Goal: Information Seeking & Learning: Learn about a topic

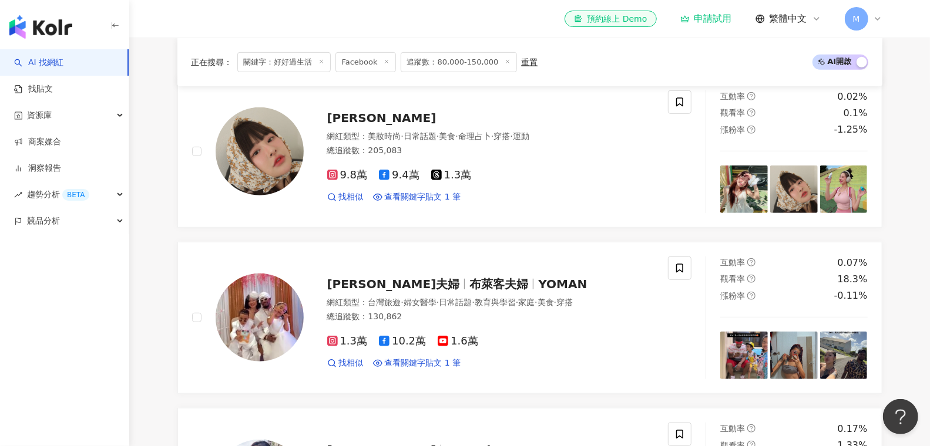
click at [385, 59] on icon at bounding box center [387, 61] width 6 height 6
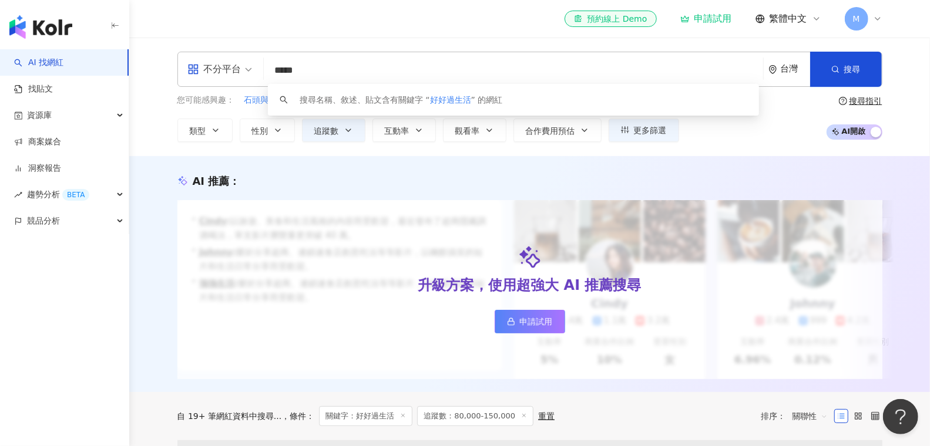
drag, startPoint x: 341, startPoint y: 75, endPoint x: 200, endPoint y: 75, distance: 141.0
click at [206, 75] on div "不分平台 ***** 台灣 搜尋 keyword 搜尋名稱、敘述、貼文含有關鍵字 “ 好好過生活 ” 的網紅" at bounding box center [529, 69] width 705 height 35
click at [200, 75] on div "不分平台" at bounding box center [214, 69] width 54 height 19
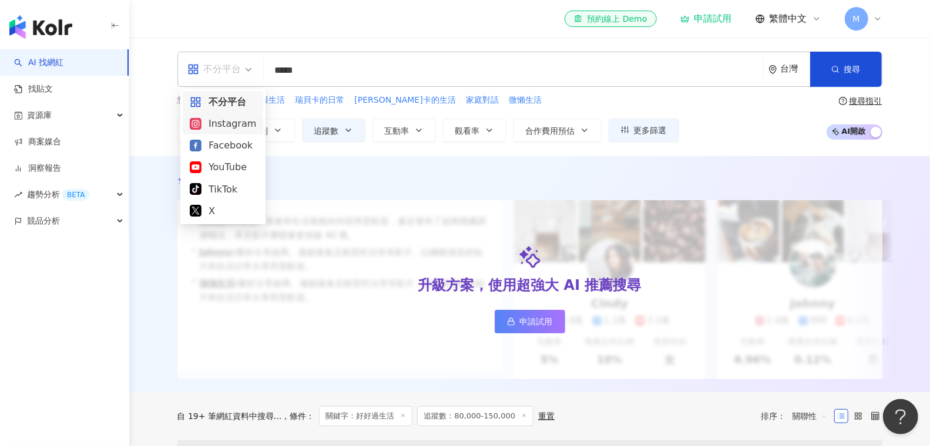
click at [216, 132] on div "Instagram" at bounding box center [223, 124] width 80 height 22
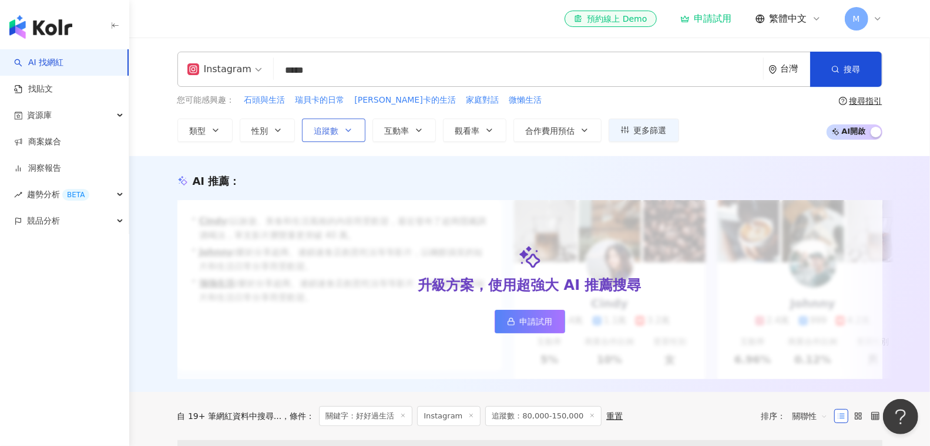
click at [346, 126] on icon "button" at bounding box center [348, 130] width 9 height 9
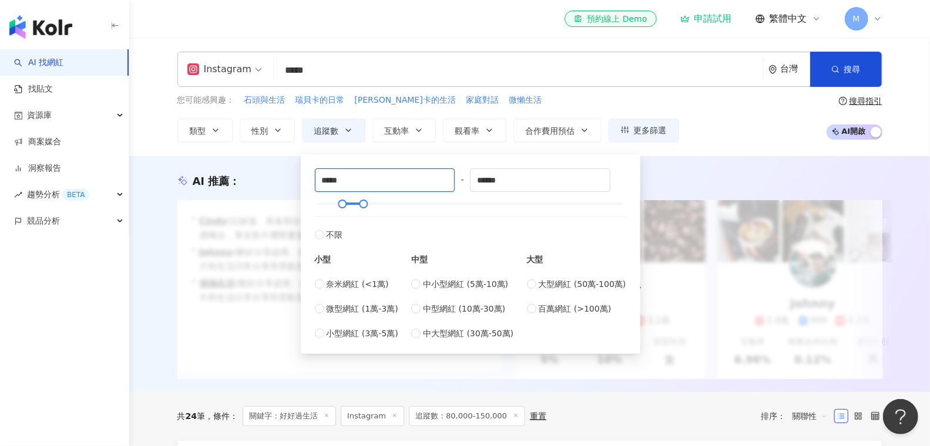
drag, startPoint x: 372, startPoint y: 180, endPoint x: 297, endPoint y: 180, distance: 75.2
click at [301, 180] on div "***** - ****** 不限 小型 奈米網紅 (<1萬) 微型網紅 (1萬-3萬) 小型網紅 (3萬-5萬) 中型 中小型網紅 (5萬-10萬) 中型網…" at bounding box center [470, 254] width 339 height 200
type input "******"
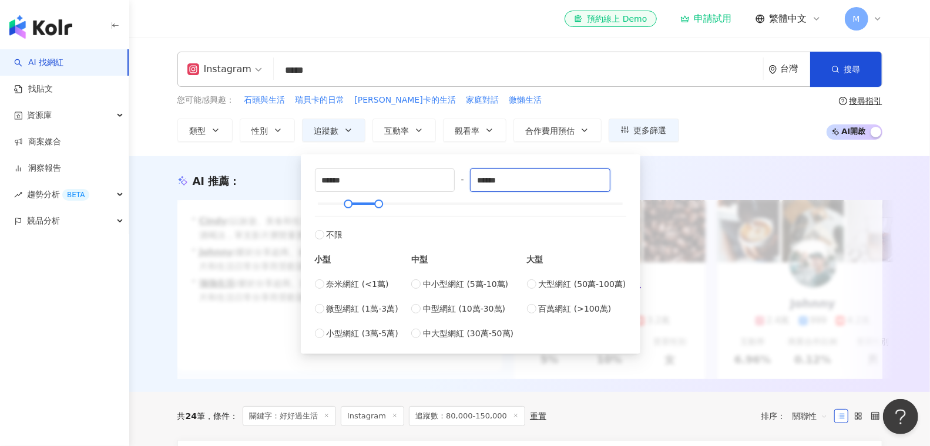
type input "******"
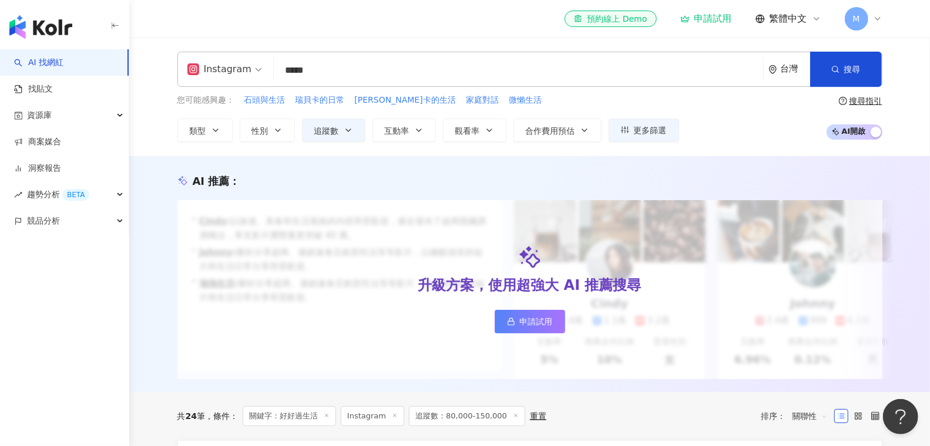
click at [685, 156] on div "AI 推薦 ： 升級方案，使用超強大 AI 推薦搜尋 申請試用 • Cindy : 以旅遊、美食和生活風格的內容而受歡迎，最近發布了超商隱藏調酒喝法，單支影片…" at bounding box center [529, 274] width 801 height 236
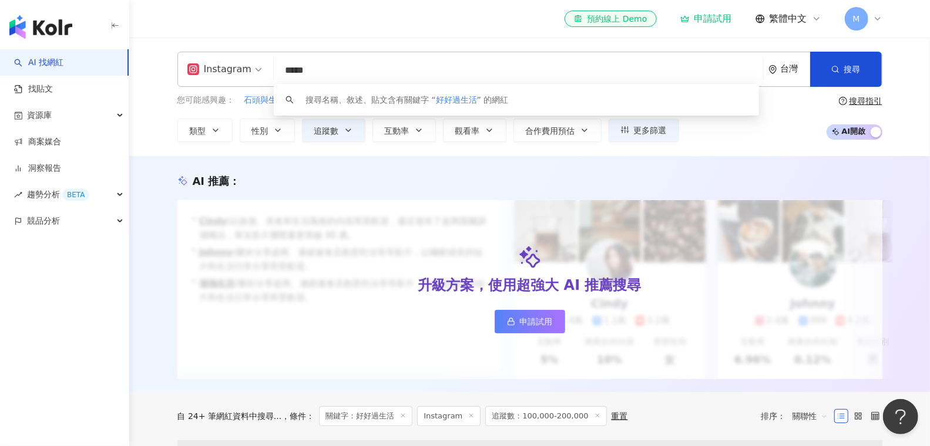
drag, startPoint x: 453, startPoint y: 76, endPoint x: 160, endPoint y: 83, distance: 293.7
click at [160, 83] on div "Instagram ***** 台灣 搜尋 keyword 搜尋名稱、敘述、貼文含有關鍵字 “ 好好過生活 ” 的網紅 您可能感興趣： 石頭與生活 瑞貝卡的日…" at bounding box center [530, 97] width 752 height 90
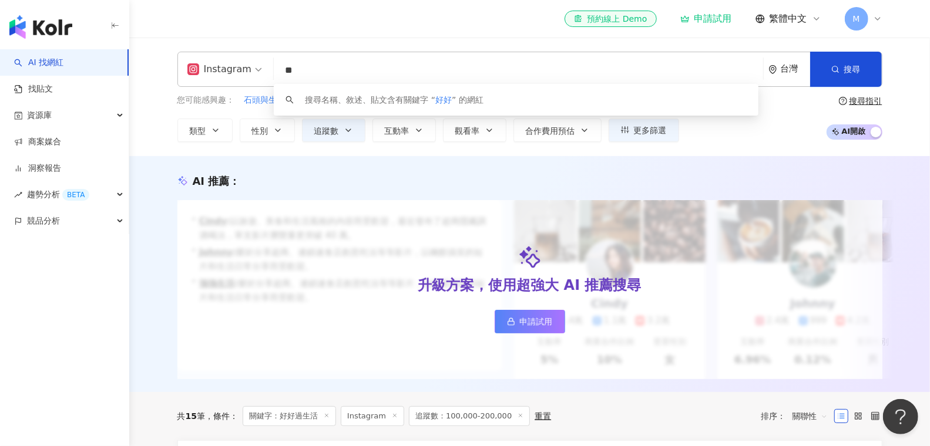
type input "*"
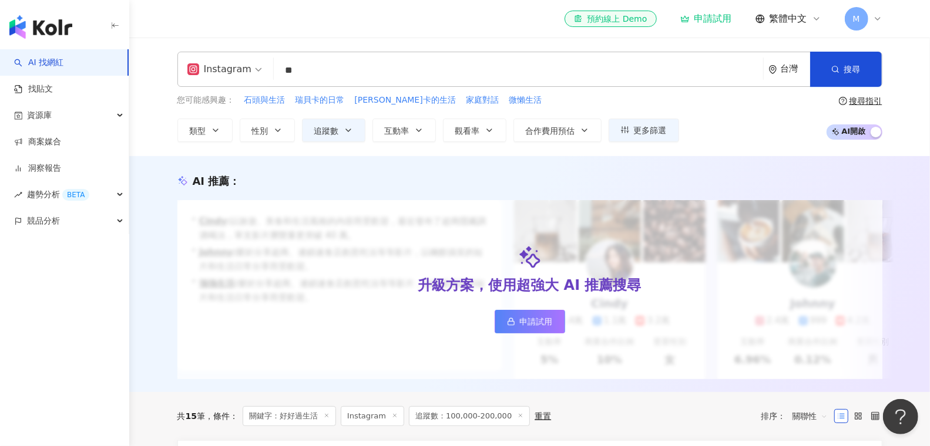
type input "*"
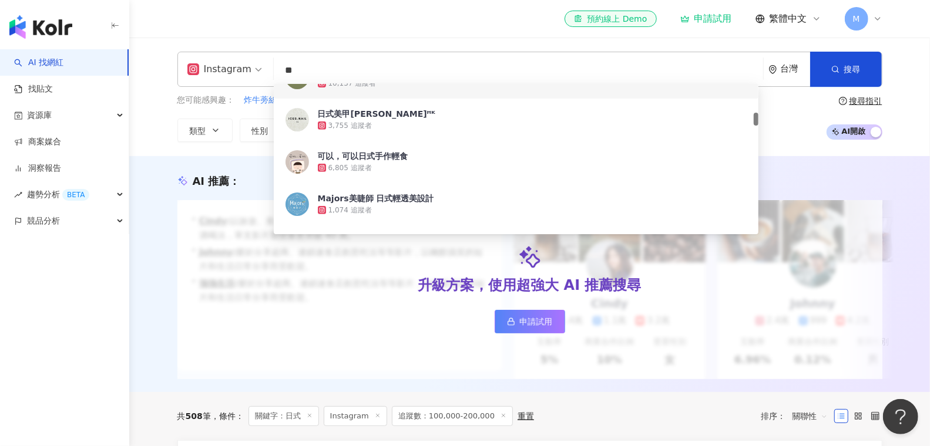
click at [372, 73] on input "**" at bounding box center [518, 70] width 480 height 22
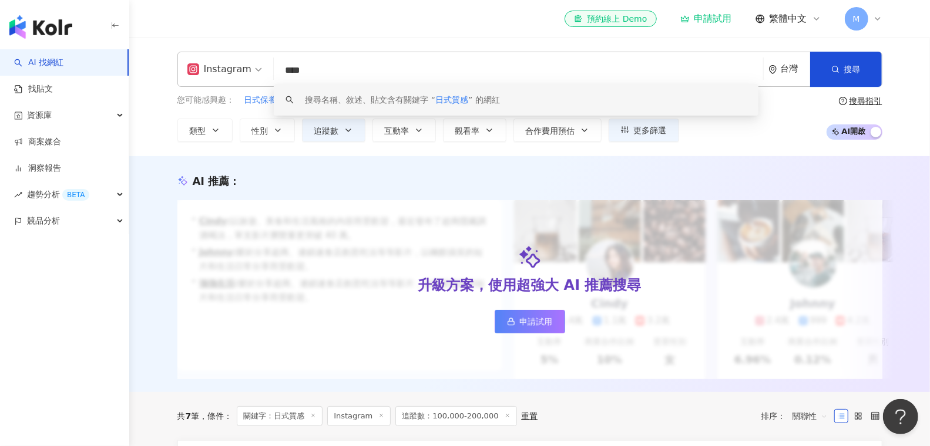
click at [398, 76] on input "****" at bounding box center [518, 70] width 480 height 22
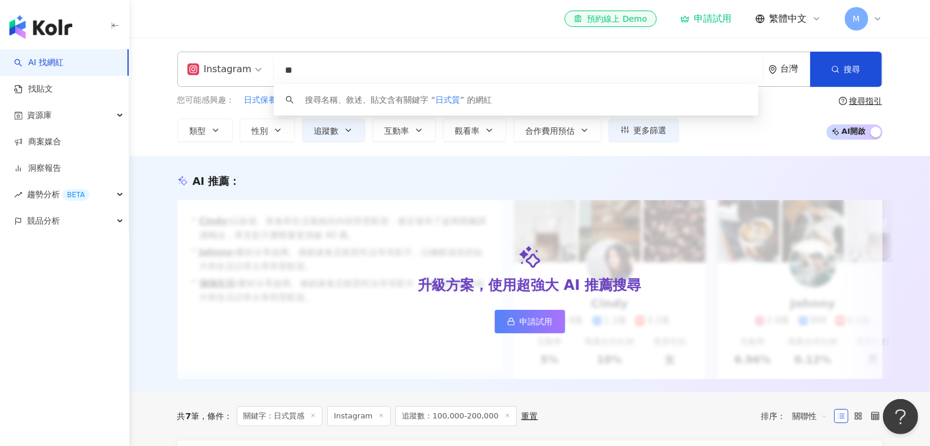
type input "*"
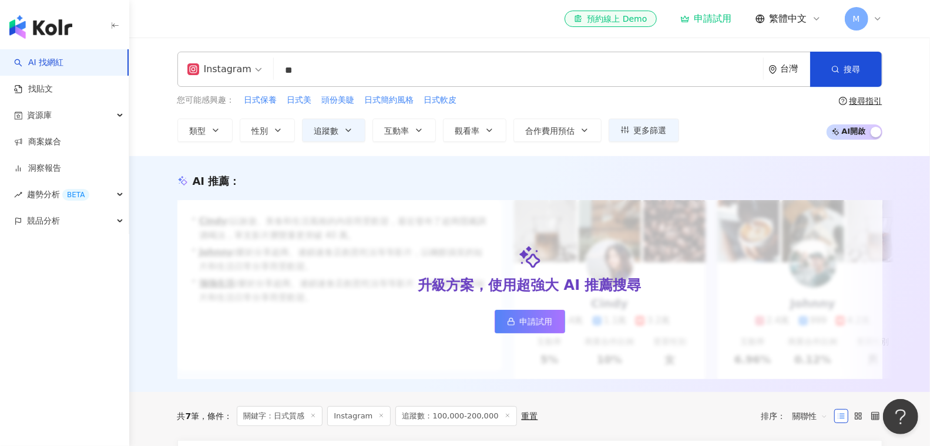
type input "*"
type input "**"
click at [800, 100] on div "您可能感興趣： 全聯好物 好物 實測 類型 性別 追蹤數 互動率 觀看率 合作費用預估 更多篩選 ****** - ****** 不限 小型 奈米網紅 (<1…" at bounding box center [529, 118] width 705 height 48
click at [274, 129] on icon "button" at bounding box center [277, 130] width 9 height 9
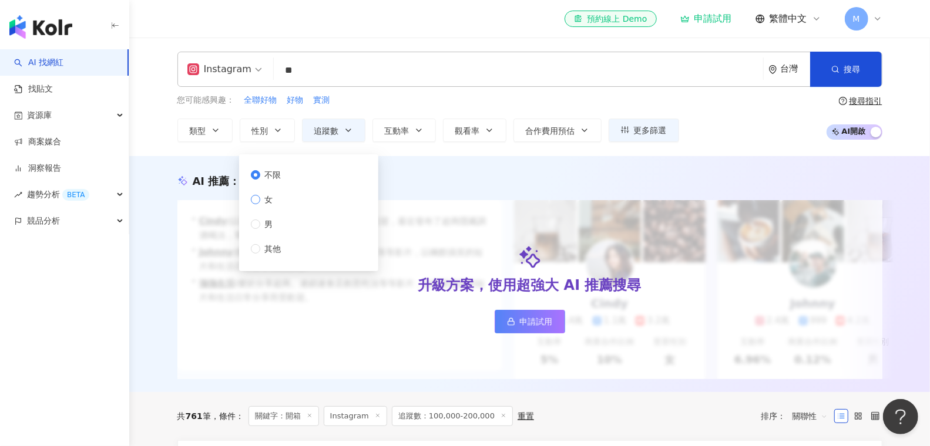
click at [274, 196] on span "女" at bounding box center [269, 199] width 18 height 13
click at [471, 139] on button "觀看率" at bounding box center [474, 130] width 63 height 23
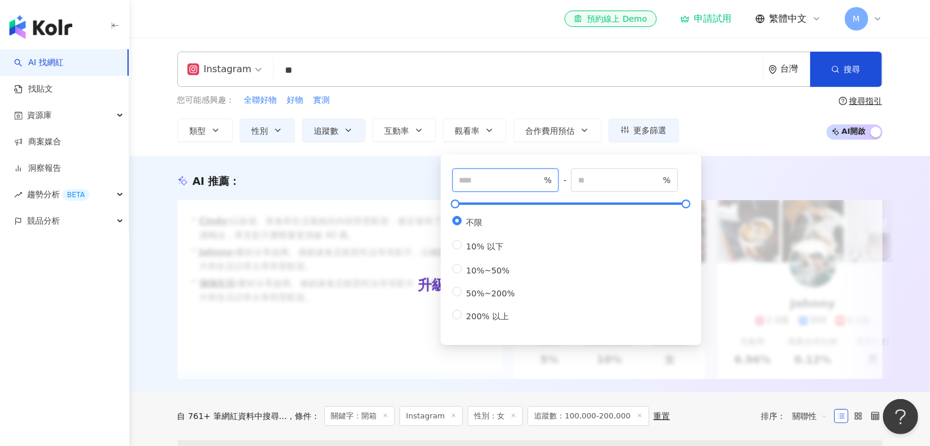
click at [482, 180] on input "number" at bounding box center [500, 180] width 82 height 13
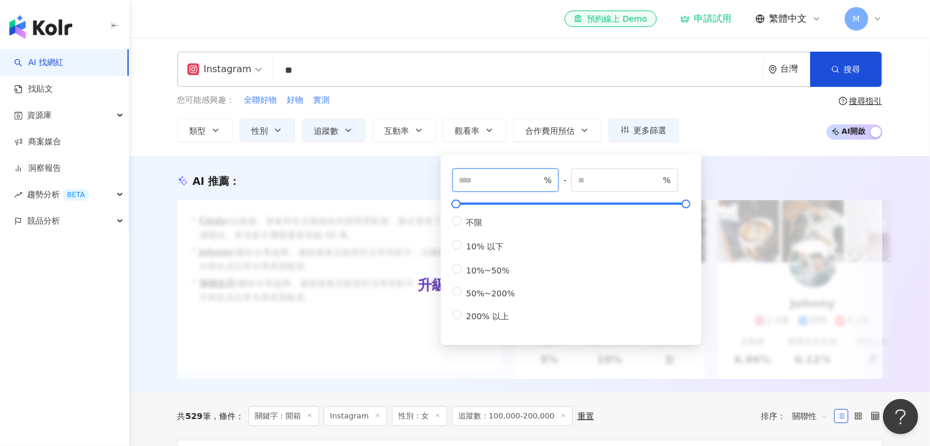
type input "**"
click at [830, 73] on button "搜尋" at bounding box center [846, 69] width 72 height 35
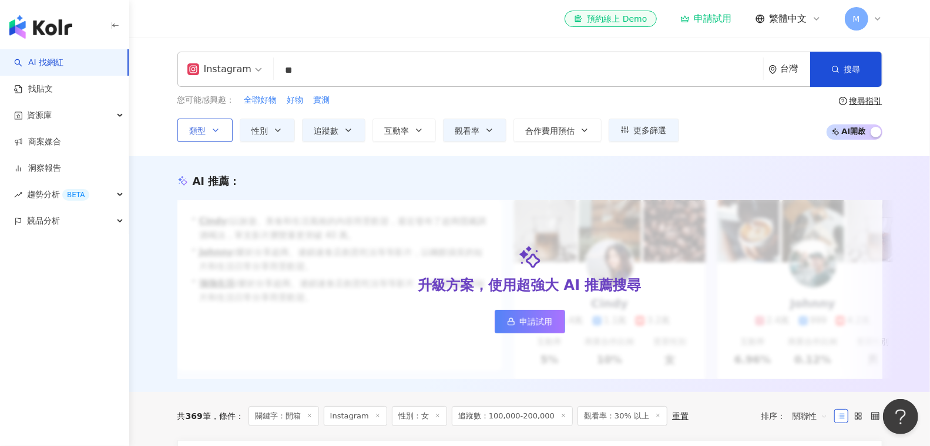
click at [196, 129] on span "類型" at bounding box center [198, 130] width 16 height 9
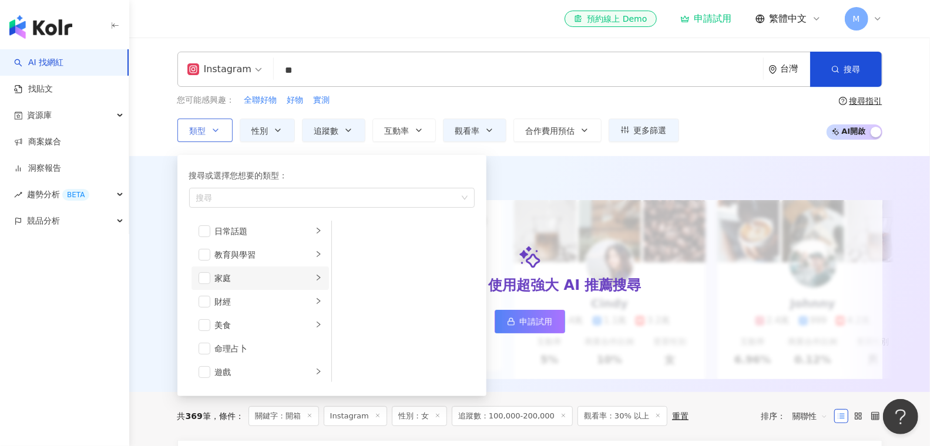
scroll to position [98, 0]
click at [207, 292] on li "美食" at bounding box center [259, 301] width 137 height 23
click at [203, 298] on span "button" at bounding box center [205, 301] width 12 height 12
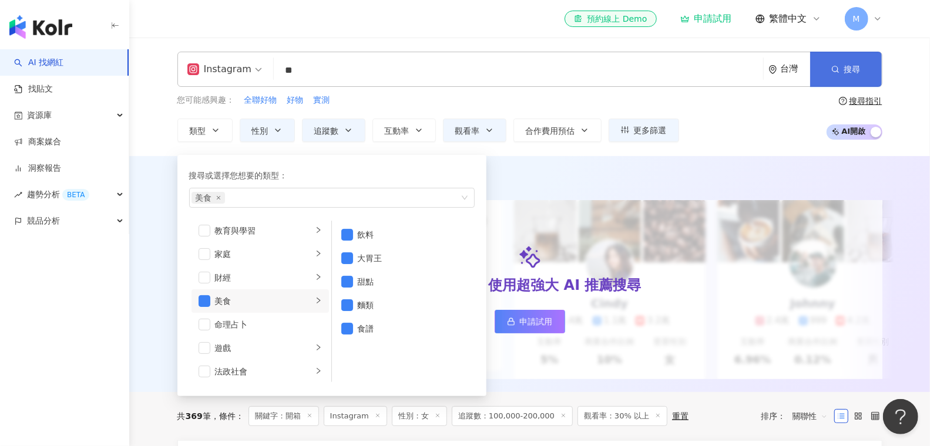
click at [855, 65] on span "搜尋" at bounding box center [852, 69] width 16 height 9
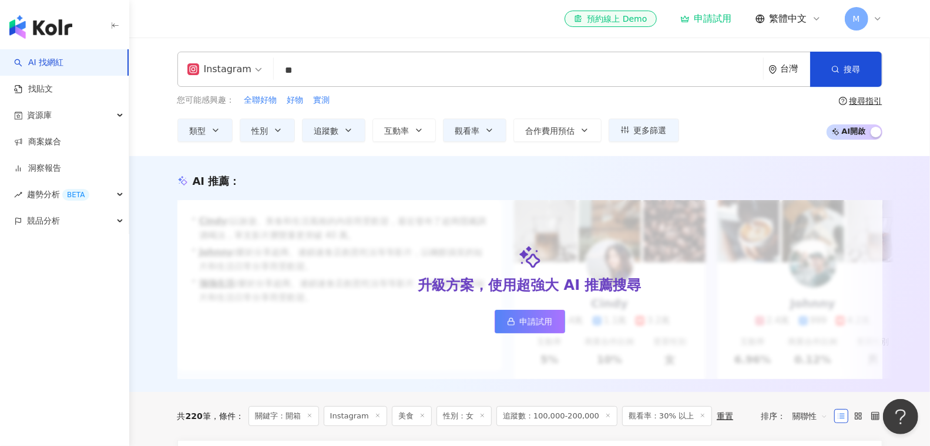
click at [323, 70] on input "**" at bounding box center [518, 70] width 480 height 22
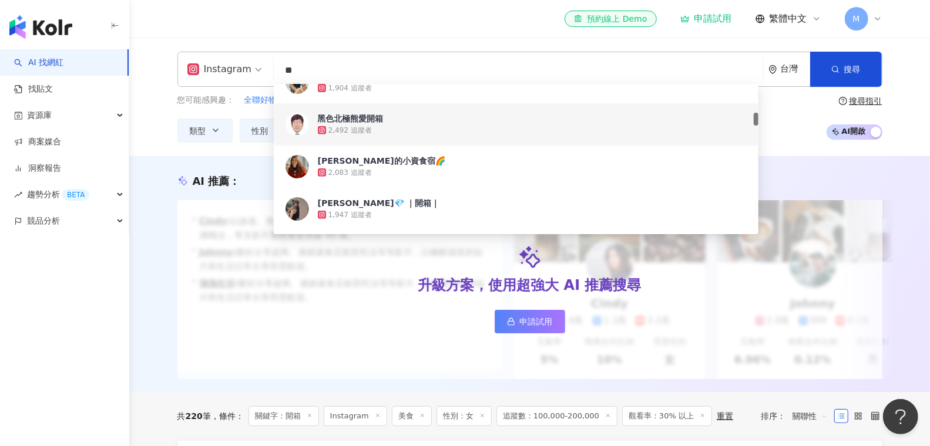
type input "*"
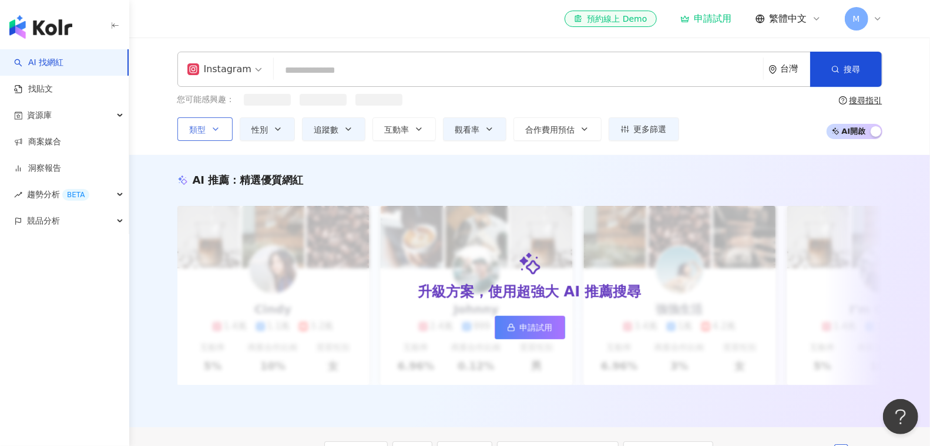
click at [228, 133] on button "類型" at bounding box center [204, 128] width 55 height 23
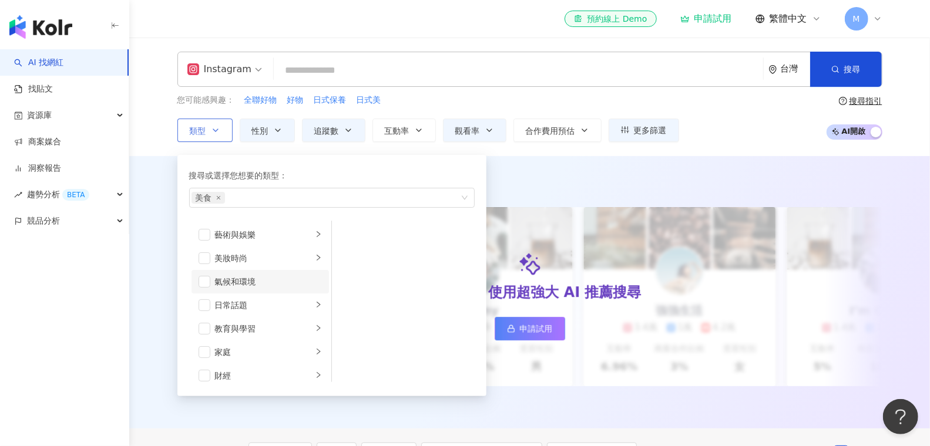
scroll to position [62, 0]
click at [136, 211] on div "AI 推薦 ： 精選優質網紅 升級方案，使用超強大 AI 推薦搜尋 申請試用 Cindy 1.4萬 1.1萬 3.2萬 互動率 5% 商業合作比例 10% 受…" at bounding box center [529, 292] width 801 height 273
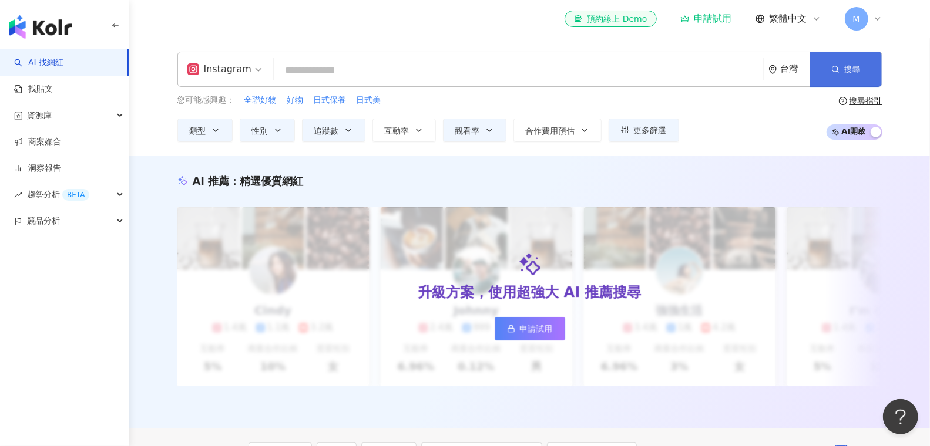
click at [817, 77] on button "搜尋" at bounding box center [846, 69] width 72 height 35
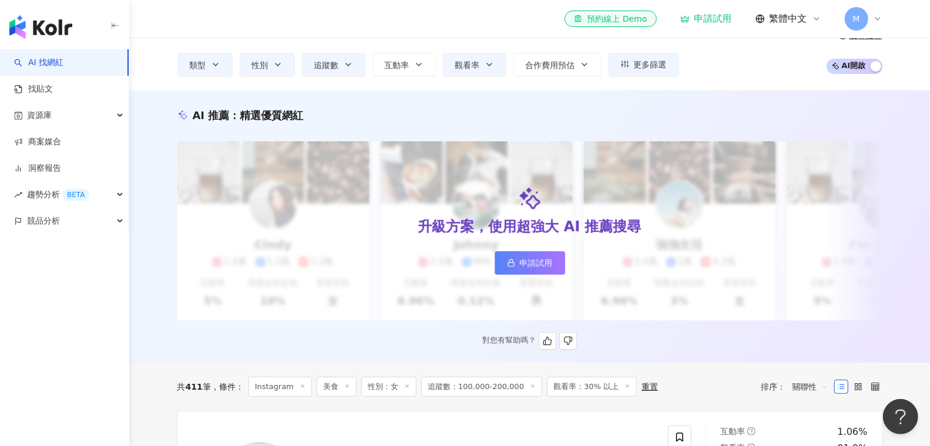
scroll to position [0, 0]
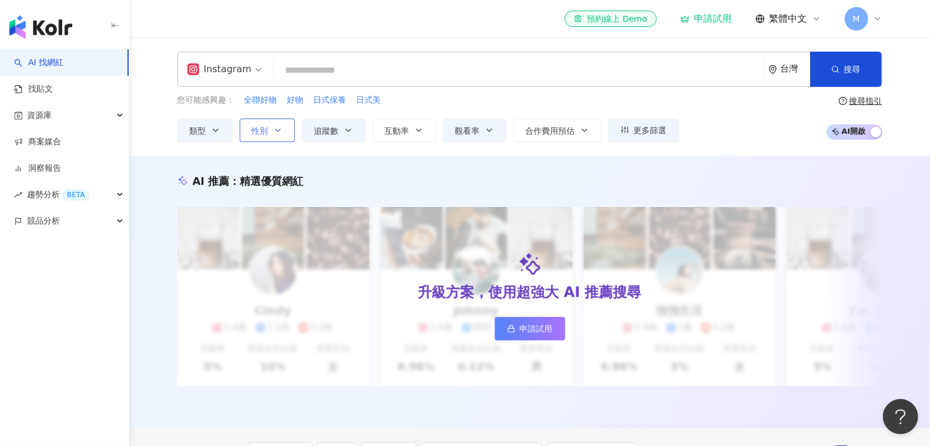
click at [289, 125] on button "性別" at bounding box center [267, 130] width 55 height 23
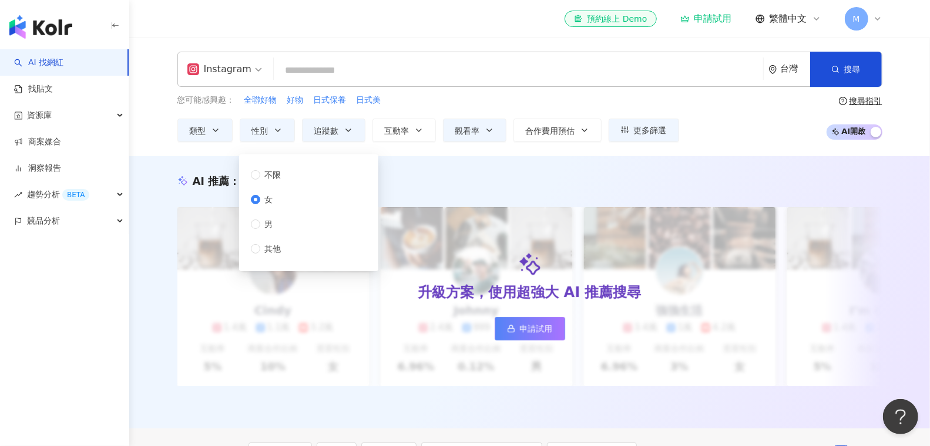
click at [331, 76] on input "search" at bounding box center [518, 70] width 480 height 22
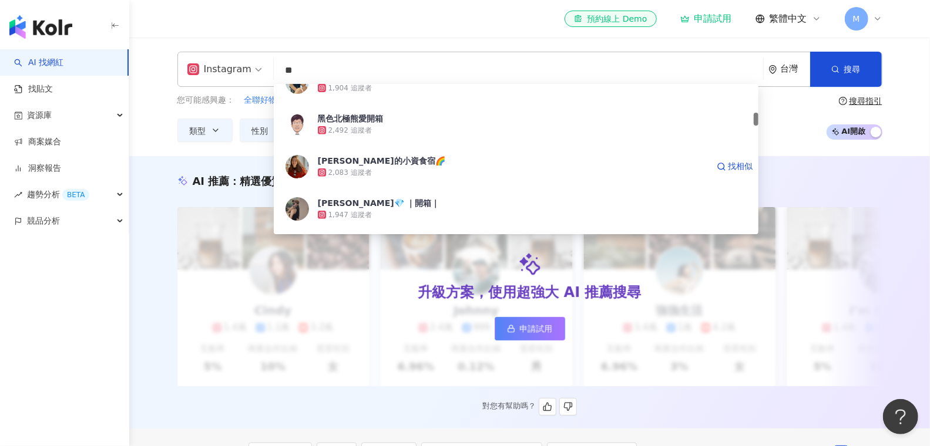
type input "*"
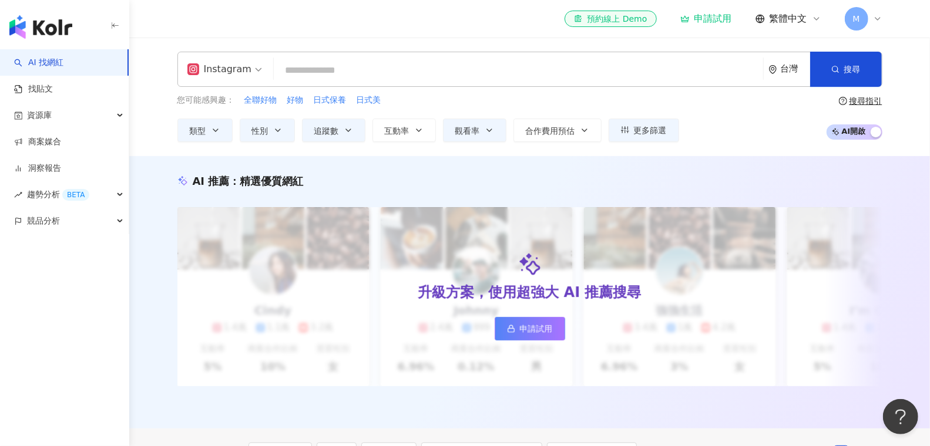
click at [341, 61] on input "search" at bounding box center [518, 70] width 480 height 22
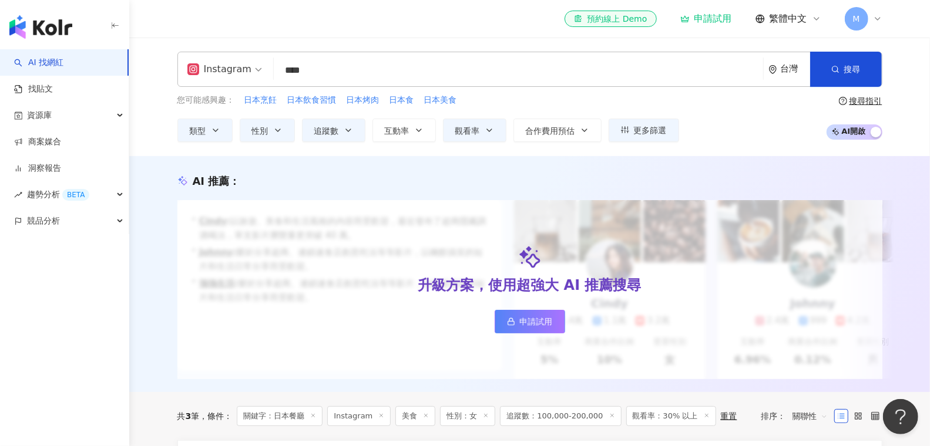
click at [312, 82] on input "****" at bounding box center [518, 70] width 480 height 22
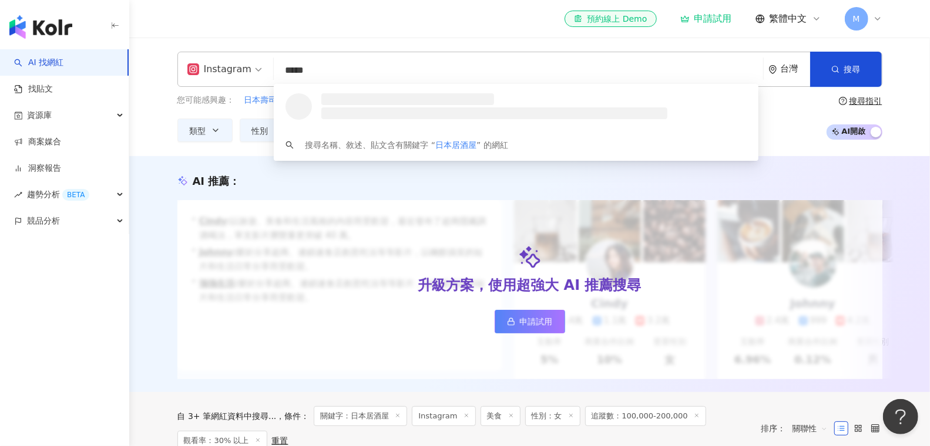
type input "*****"
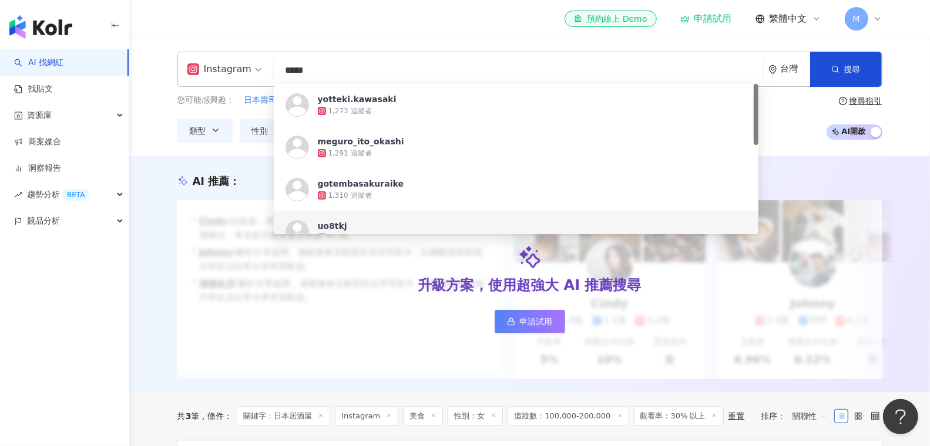
click at [190, 220] on div "升級方案，使用超強大 AI 推薦搜尋 申請試用" at bounding box center [529, 289] width 705 height 179
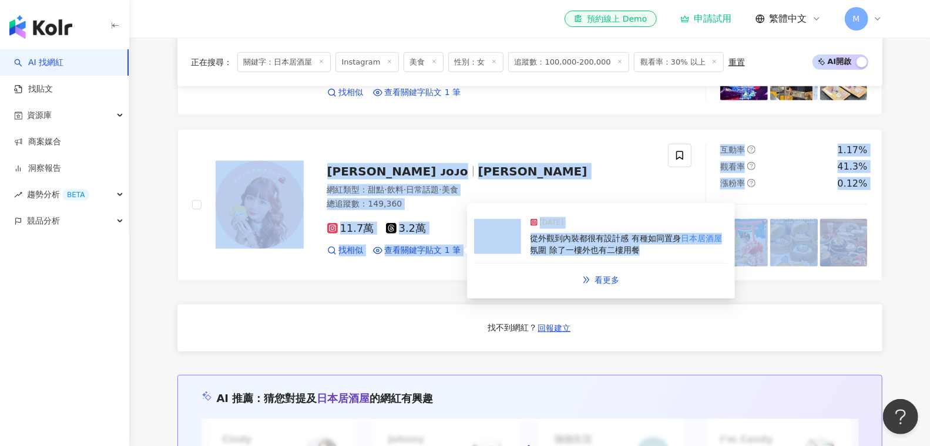
scroll to position [659, 0]
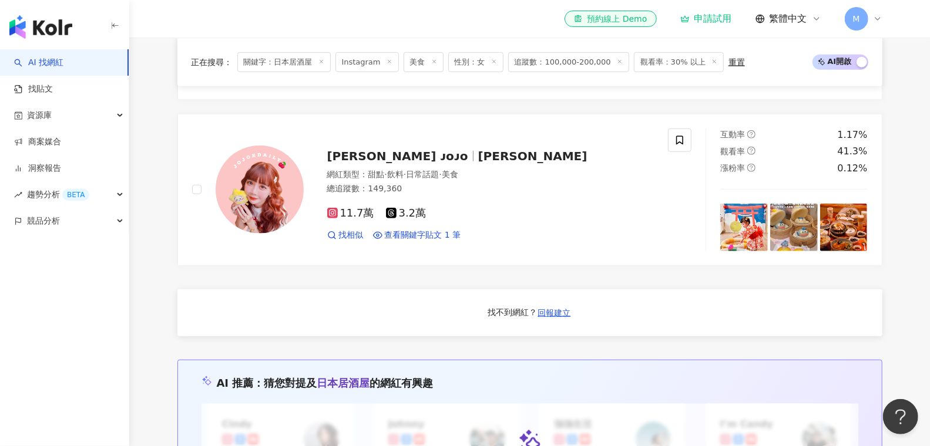
click at [425, 278] on div "Claire 克萊兒的廚房日記 kam2eat 網紅類型 ： 美食 · 食譜 總追蹤數 ： 137,383 13.7萬 找相似 查看關鍵字貼文 1 筆 互動率…" at bounding box center [529, 185] width 705 height 806
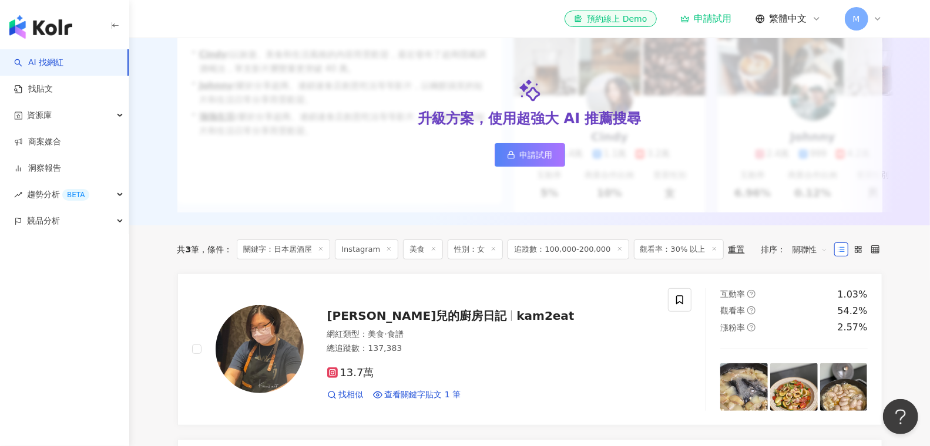
scroll to position [168, 0]
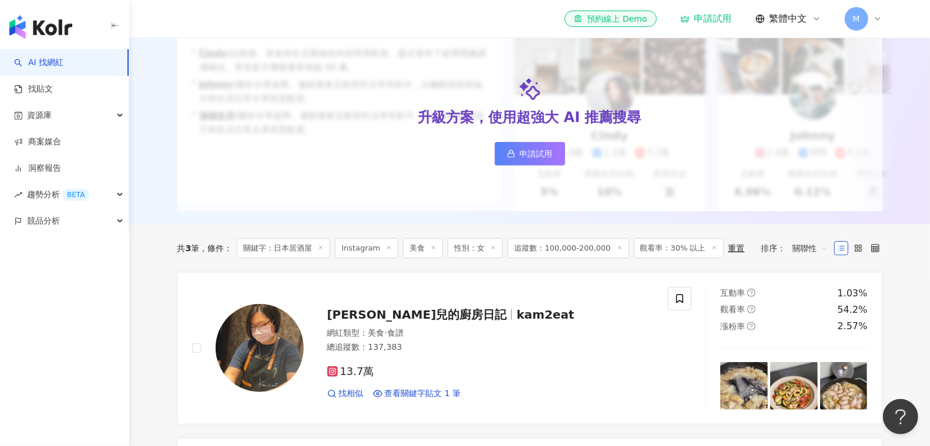
click at [322, 251] on icon at bounding box center [321, 248] width 6 height 6
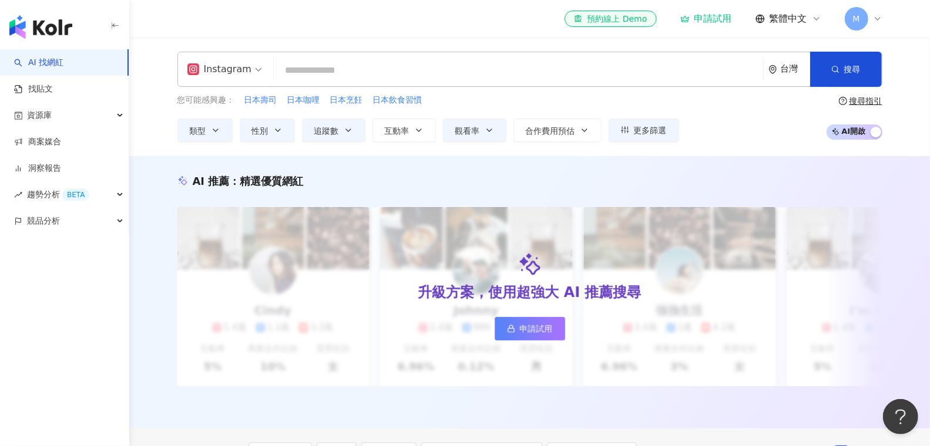
click at [436, 62] on input "search" at bounding box center [518, 70] width 480 height 22
click at [440, 81] on input "search" at bounding box center [518, 70] width 480 height 22
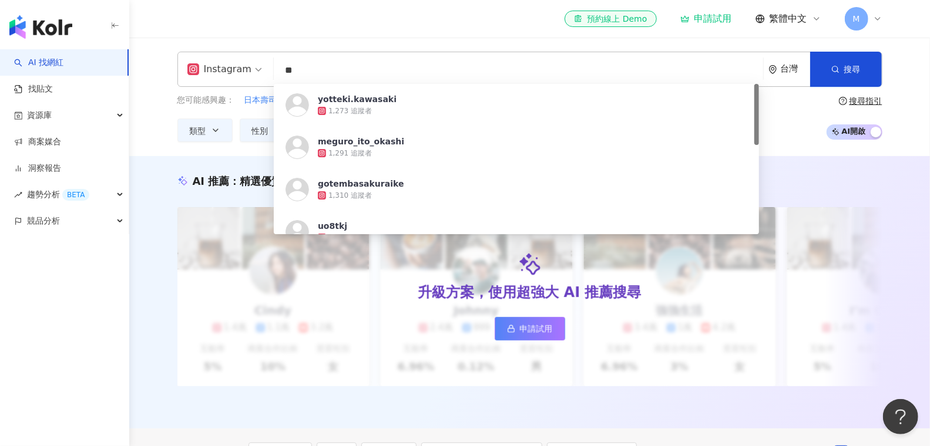
type input "*"
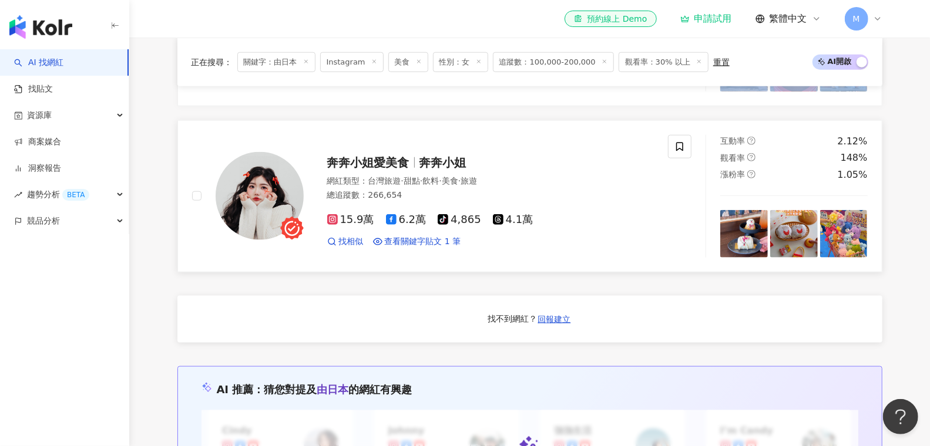
scroll to position [808, 0]
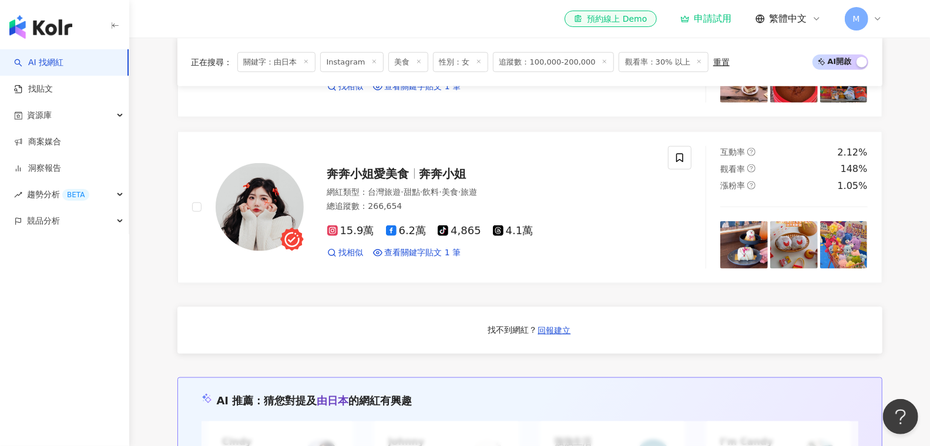
click at [347, 302] on div "twfreefire 網紅類型 ： 手機遊戲 · 電腦遊戲 · 日常話題 · 教育與學習 · 美食 · 遊戲 總追蹤數 ： 142,723 12.4萬 1.9…" at bounding box center [529, 119] width 705 height 972
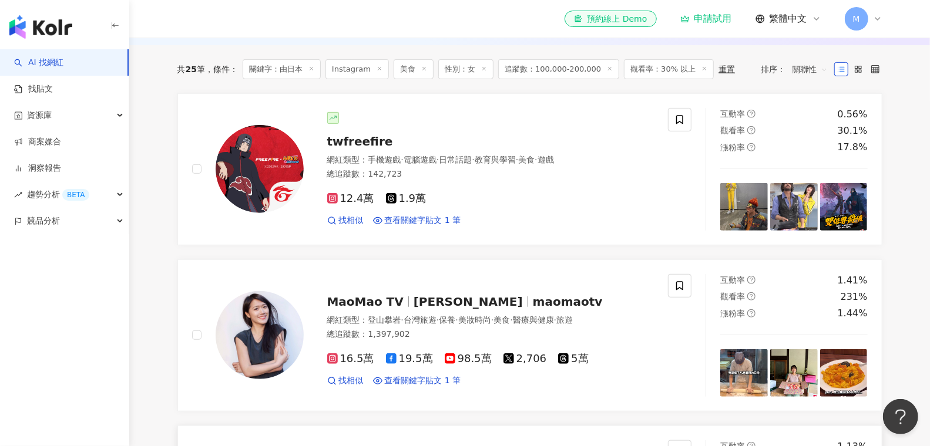
scroll to position [0, 0]
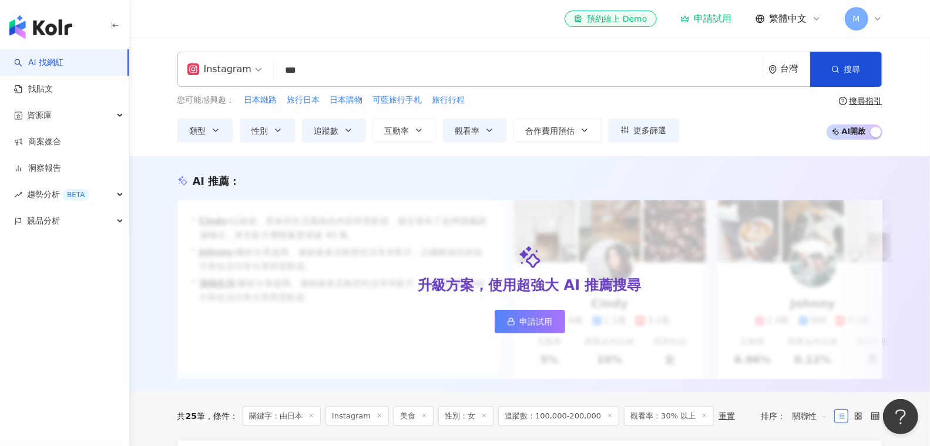
click at [339, 78] on input "***" at bounding box center [518, 70] width 480 height 22
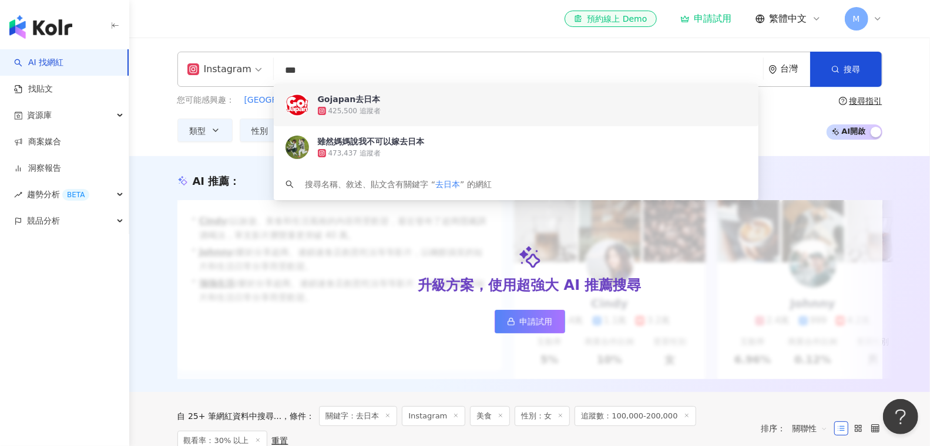
click at [162, 172] on div "AI 推薦 ： 升級方案，使用超強大 AI 推薦搜尋 申請試用 • Cindy : 以旅遊、美食和生活風格的內容而受歡迎，最近發布了超商隱藏調酒喝法，單支影片…" at bounding box center [529, 274] width 801 height 236
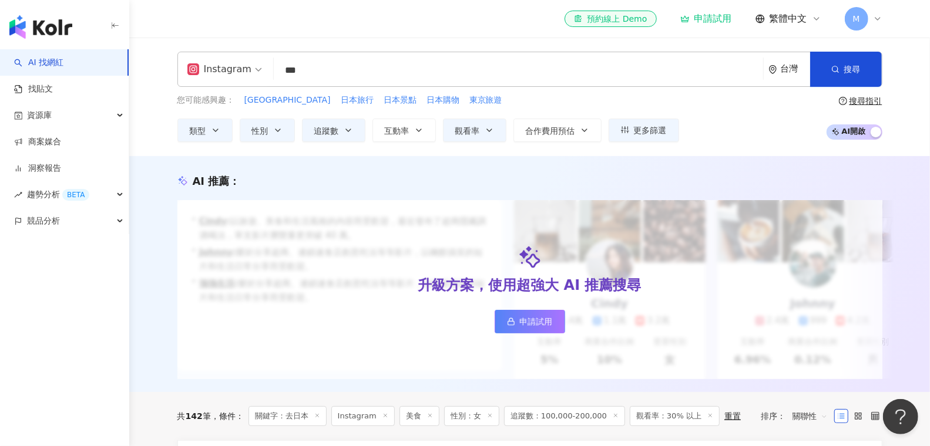
click at [308, 76] on input "***" at bounding box center [518, 70] width 480 height 22
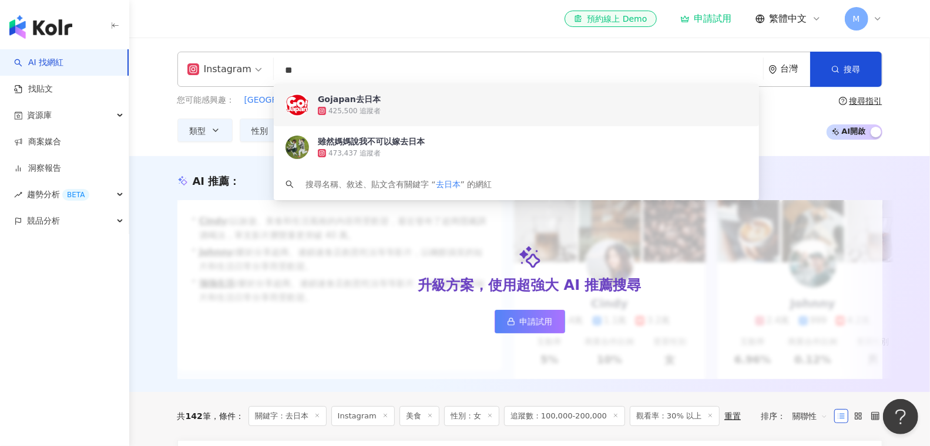
type input "*"
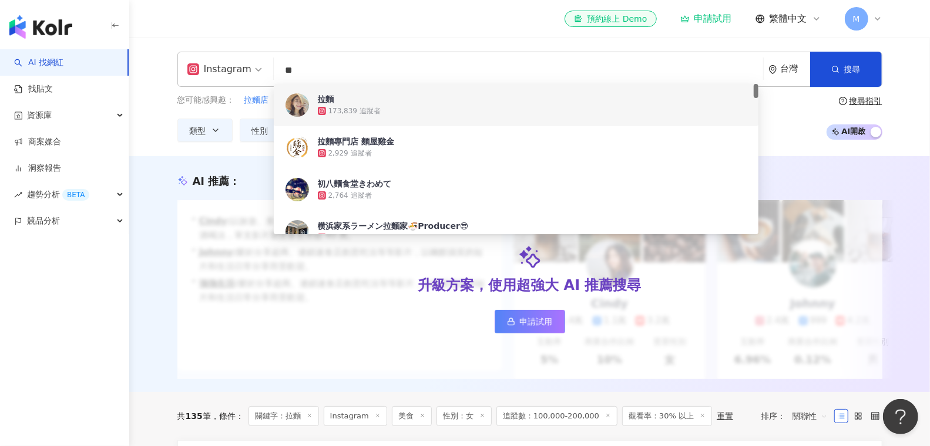
click at [327, 77] on input "**" at bounding box center [518, 70] width 480 height 22
type input "*"
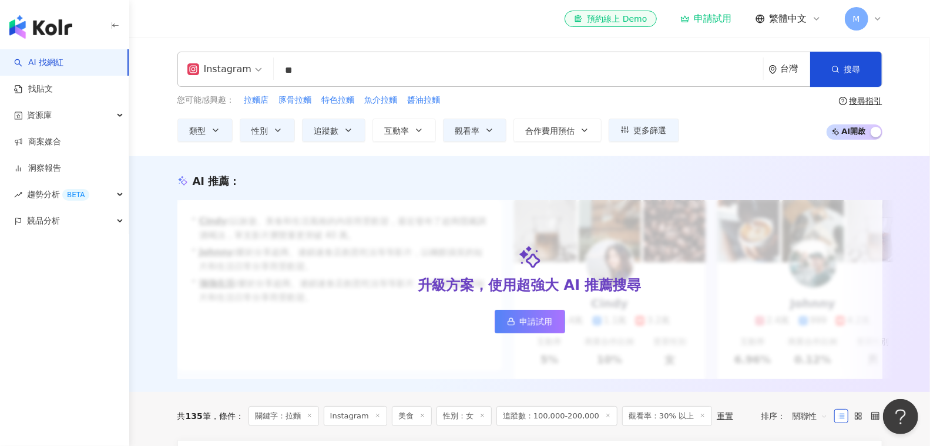
type input "*"
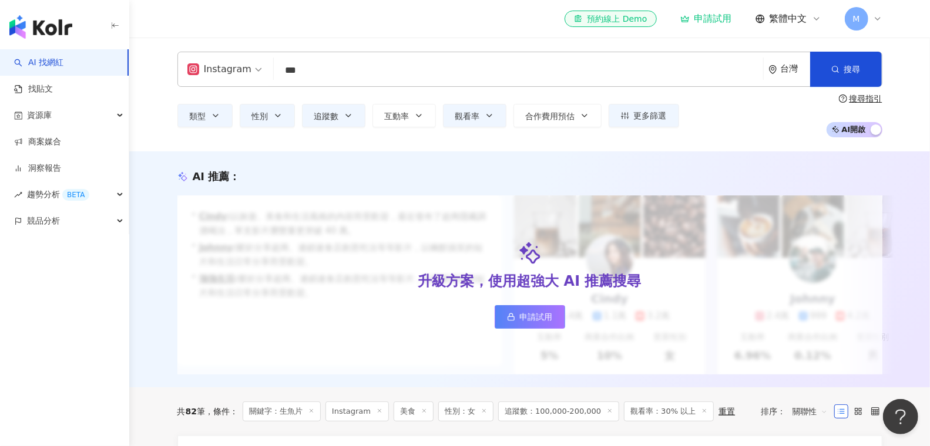
click at [344, 76] on input "***" at bounding box center [518, 70] width 480 height 22
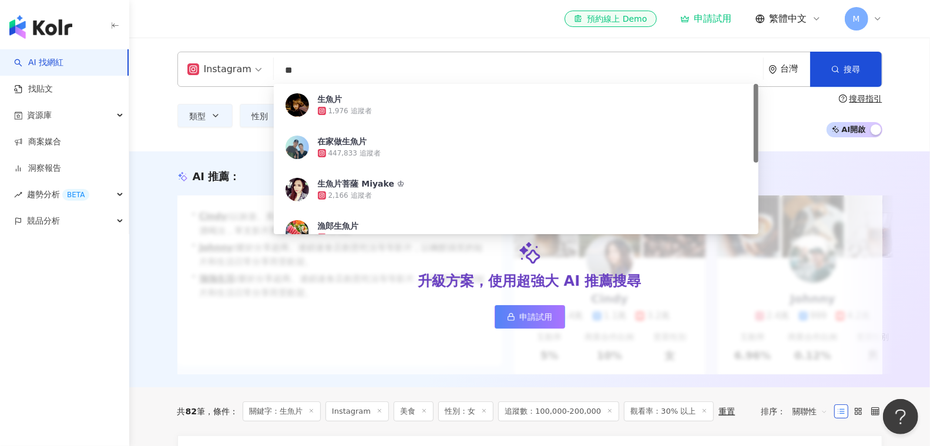
type input "*"
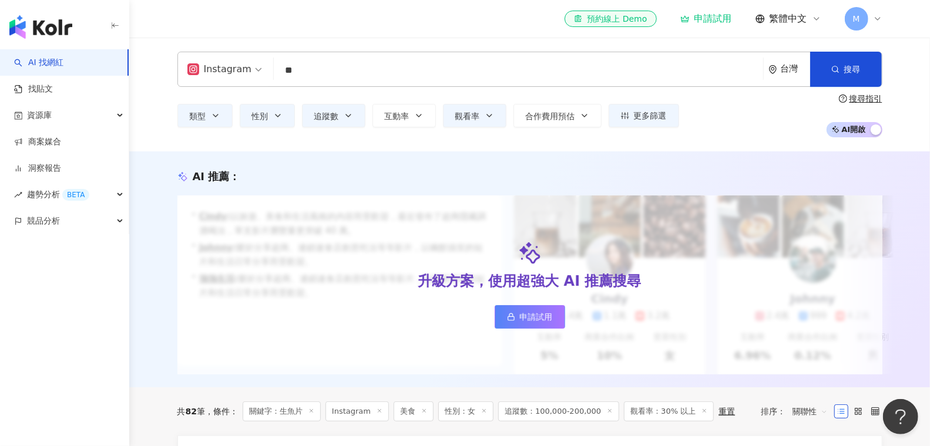
type input "*"
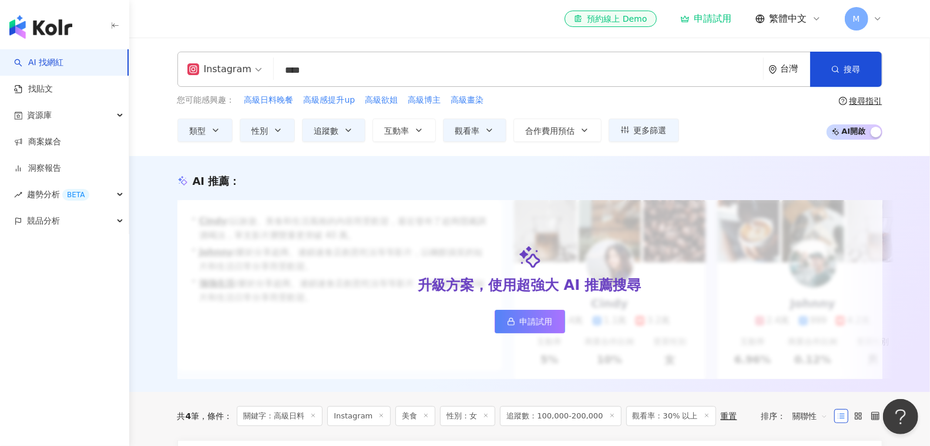
click at [344, 79] on input "****" at bounding box center [518, 70] width 480 height 22
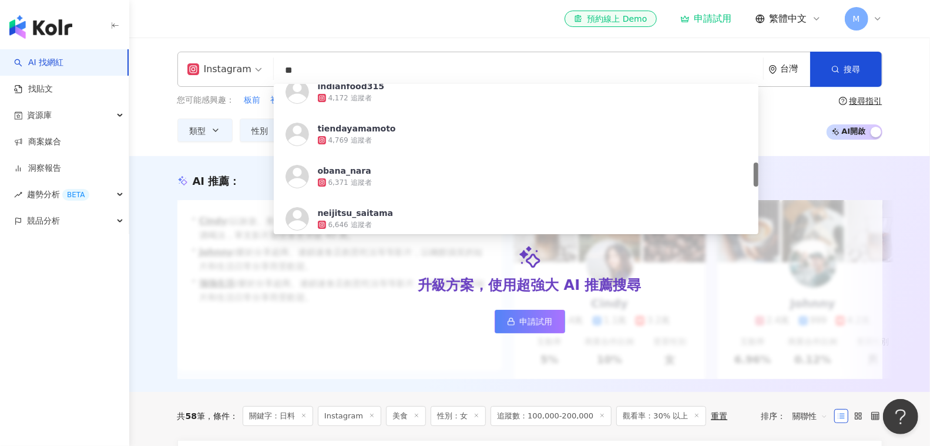
scroll to position [479, 0]
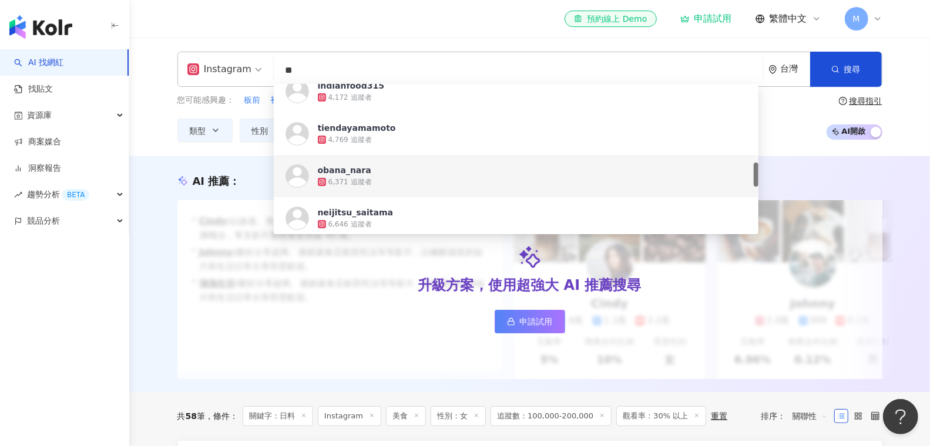
click at [870, 183] on div "AI 推薦 ：" at bounding box center [529, 181] width 705 height 15
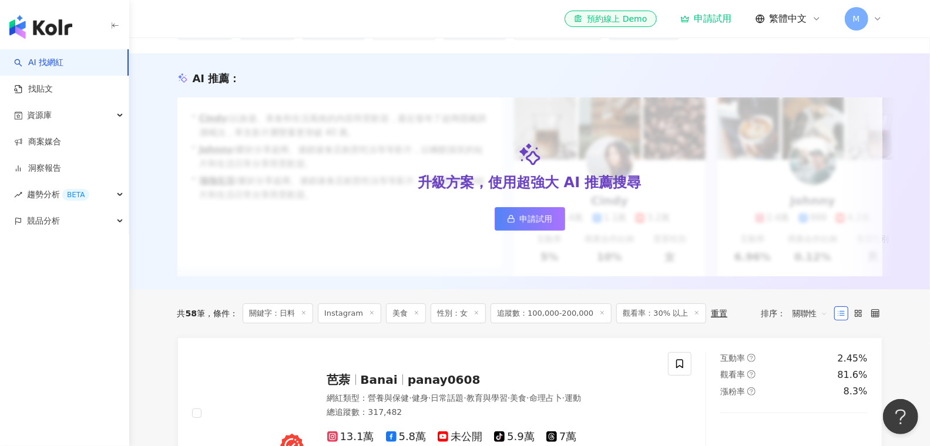
scroll to position [0, 0]
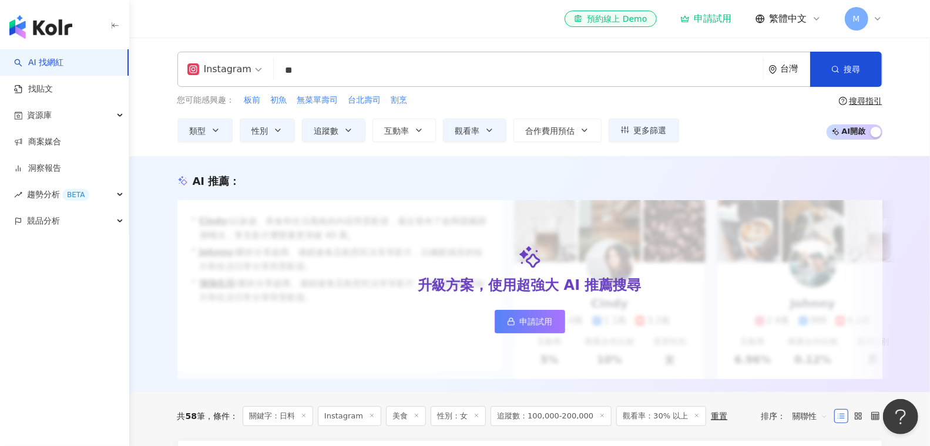
click at [353, 75] on input "**" at bounding box center [518, 70] width 480 height 22
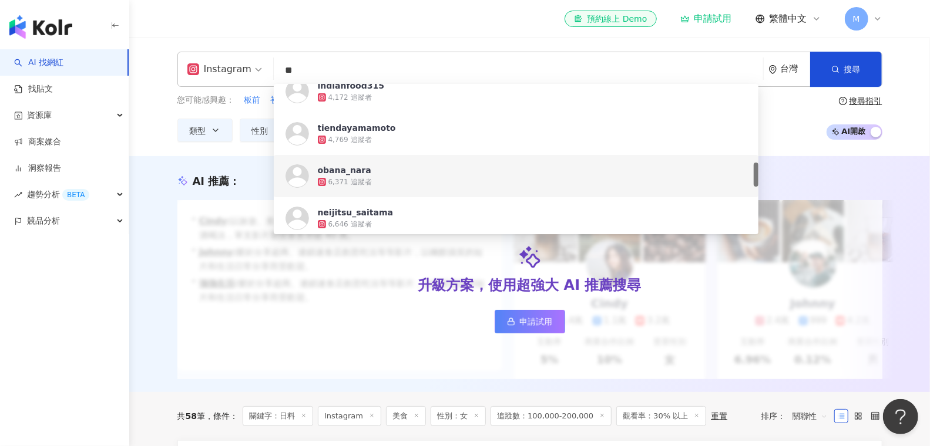
type input "*"
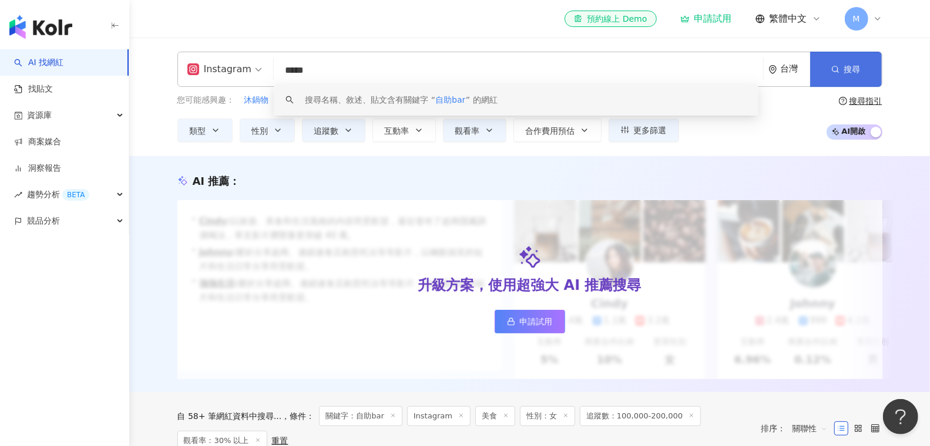
click at [848, 74] on button "搜尋" at bounding box center [846, 69] width 72 height 35
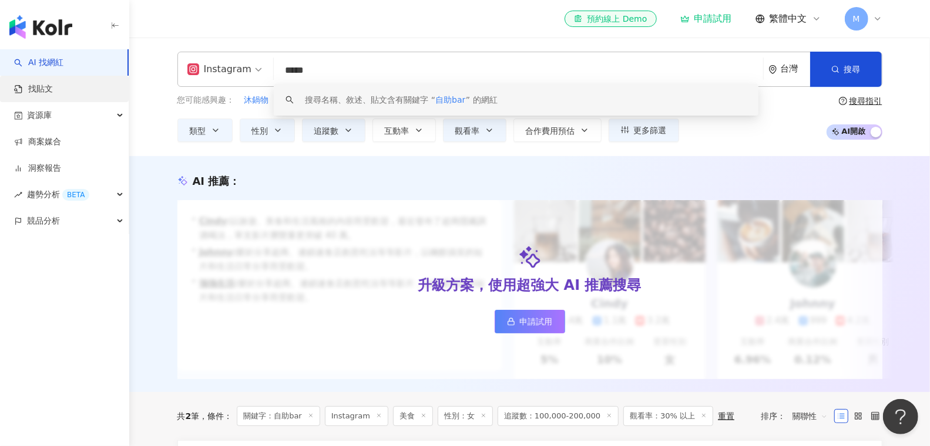
drag, startPoint x: 355, startPoint y: 72, endPoint x: 126, endPoint y: 93, distance: 230.0
click at [129, 94] on div "Instagram ***** 台灣 搜尋 keyword 搜尋名稱、敘述、貼文含有關鍵字 “ 自助bar ” 的網紅 您可能感興趣： 沐鍋物 老佛爺御膳湯底…" at bounding box center [529, 97] width 801 height 119
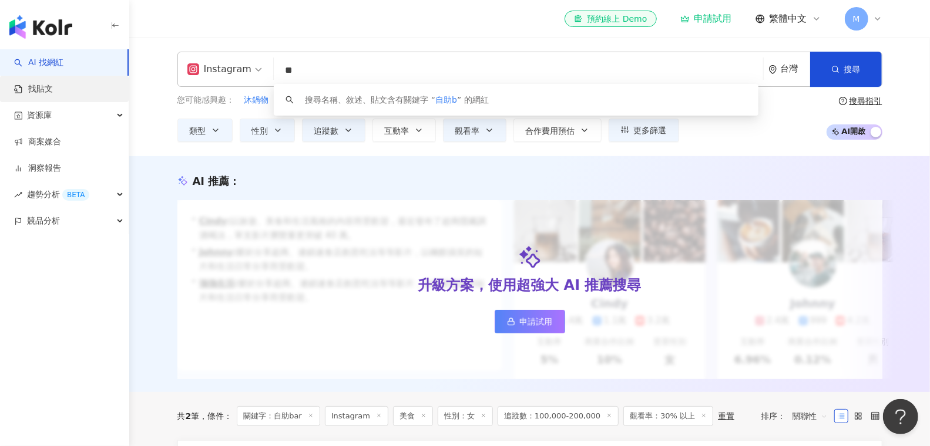
type input "*"
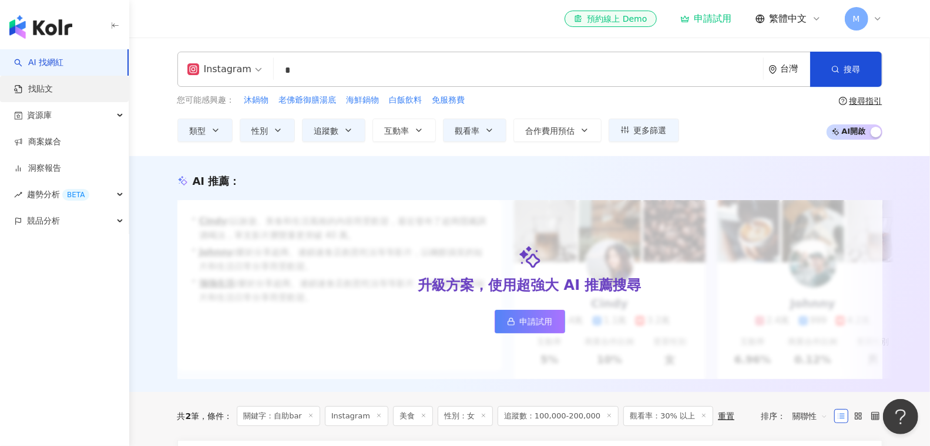
type input "*"
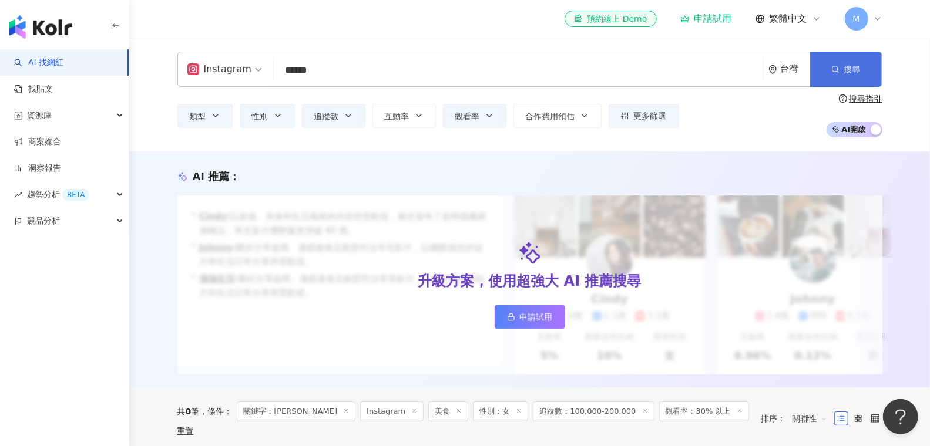
click at [832, 69] on icon "button" at bounding box center [835, 69] width 8 height 8
click at [353, 75] on input "******" at bounding box center [518, 70] width 480 height 22
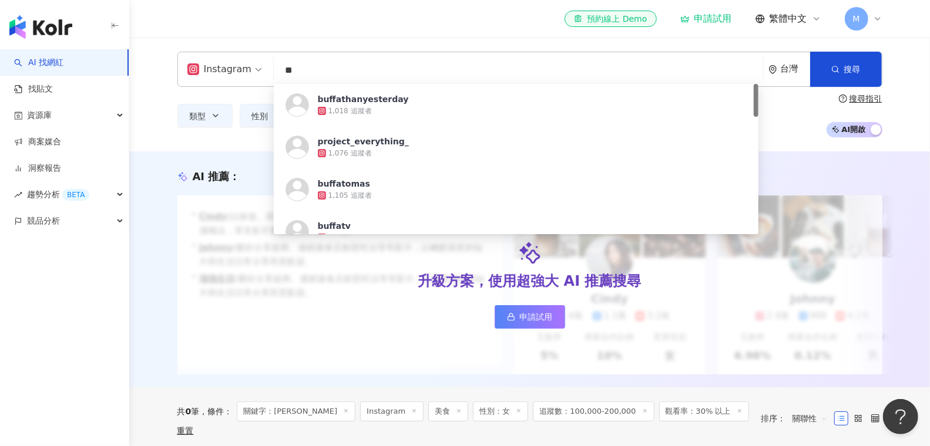
type input "*"
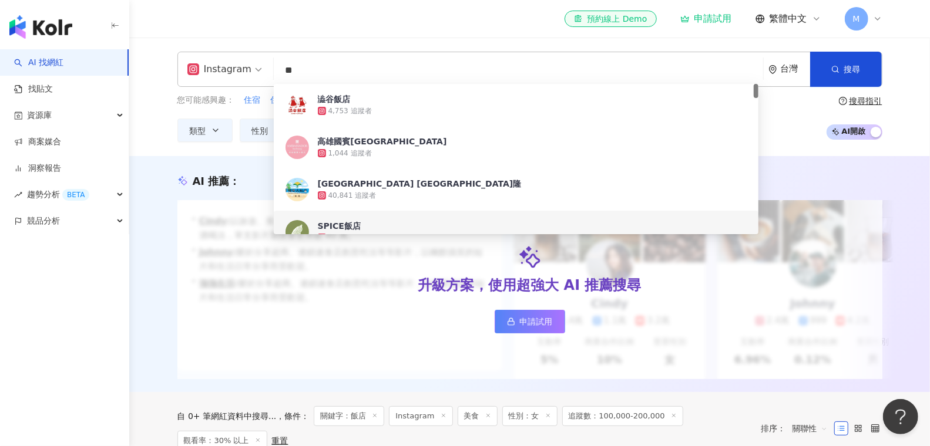
click at [876, 161] on div "AI 推薦 ： 升級方案，使用超強大 AI 推薦搜尋 申請試用 • Cindy : 以旅遊、美食和生活風格的內容而受歡迎，最近發布了超商隱藏調酒喝法，單支影片…" at bounding box center [529, 274] width 801 height 236
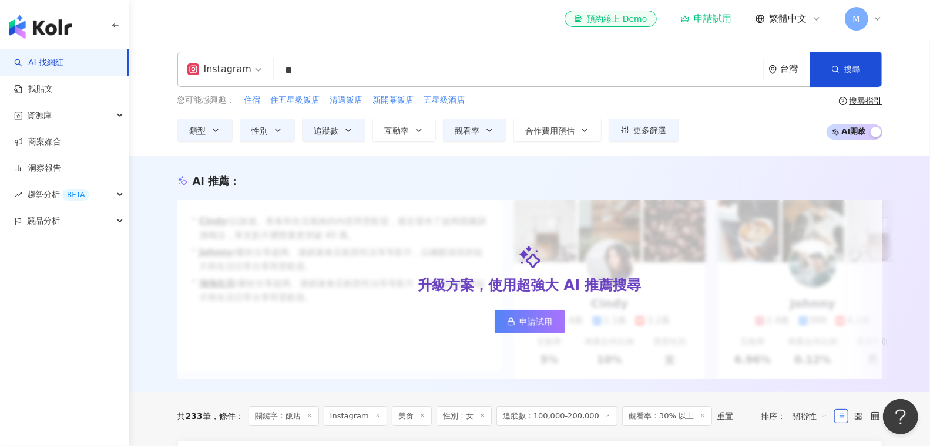
click at [331, 67] on input "**" at bounding box center [518, 70] width 480 height 22
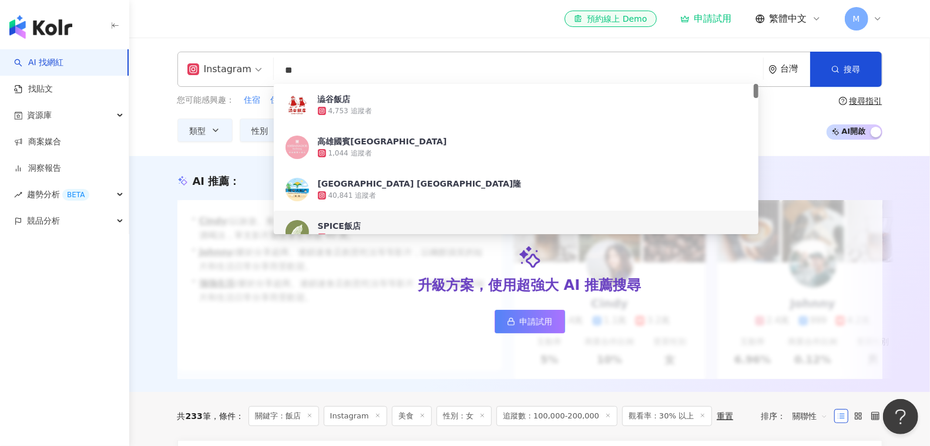
type input "*"
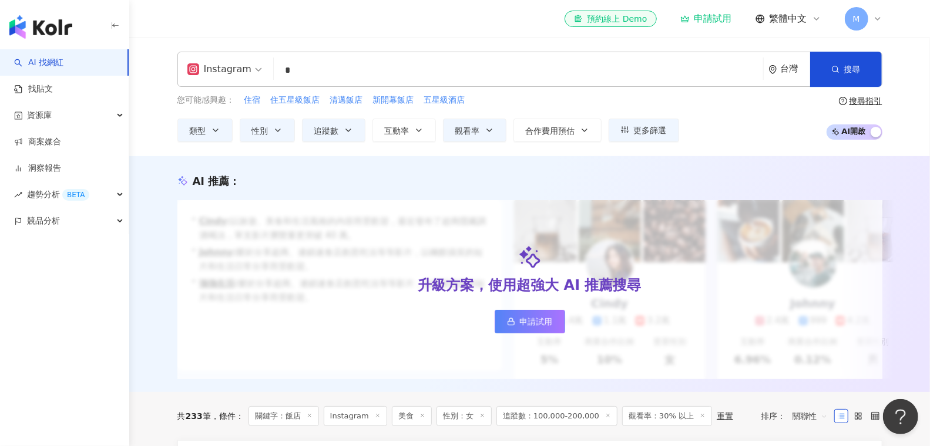
type input "*"
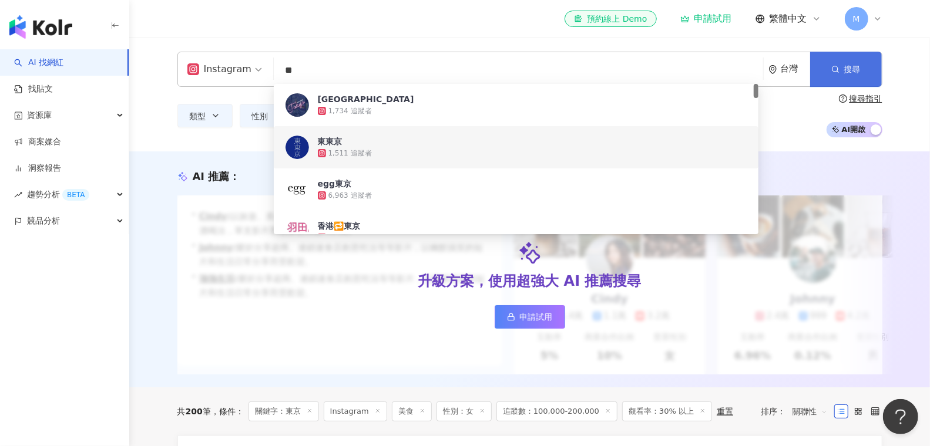
click at [836, 69] on icon "button" at bounding box center [835, 69] width 8 height 8
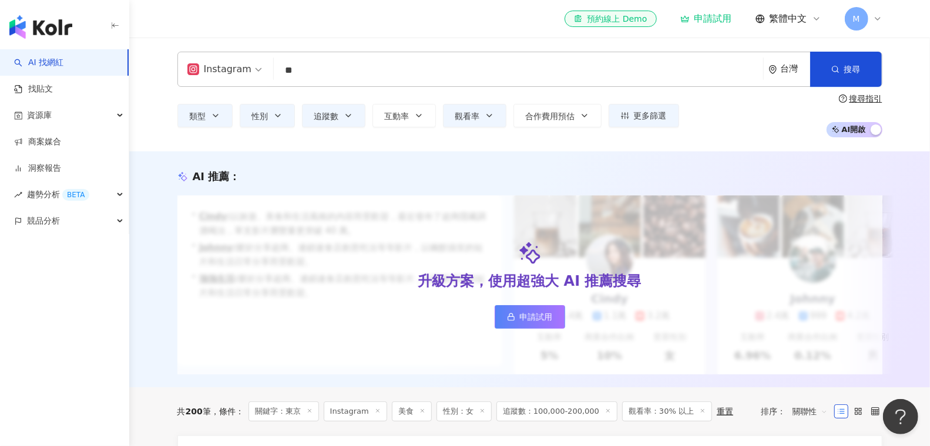
click at [383, 66] on input "**" at bounding box center [518, 70] width 480 height 22
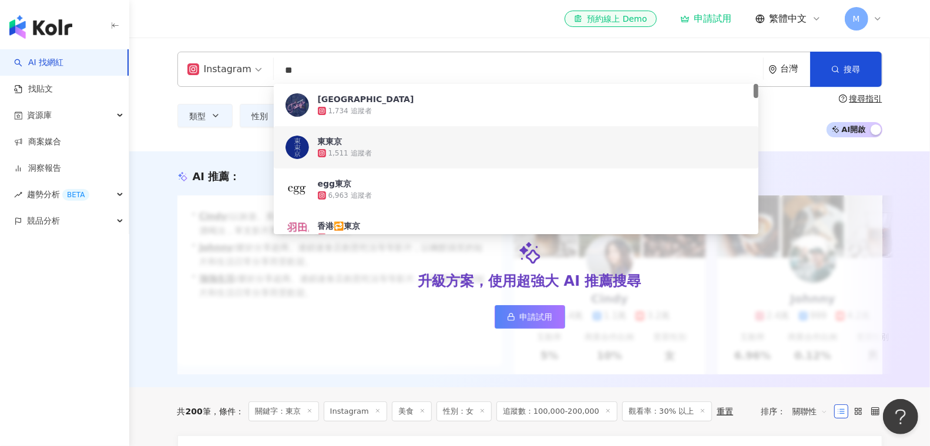
type input "*"
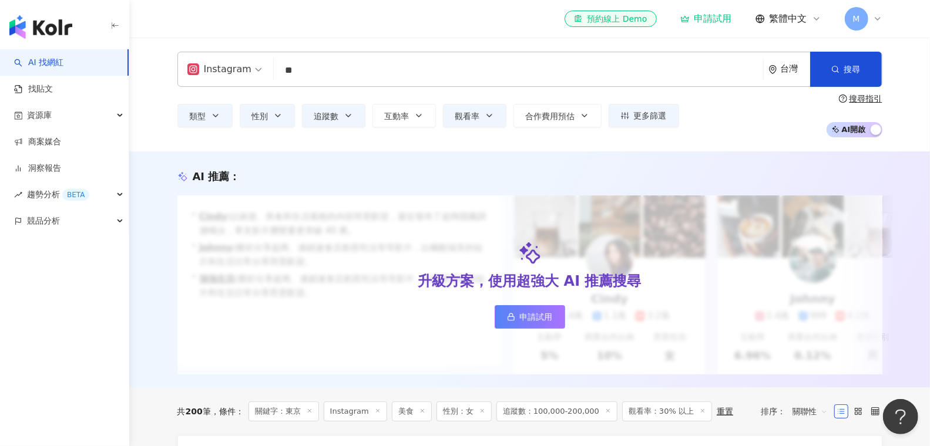
type input "*"
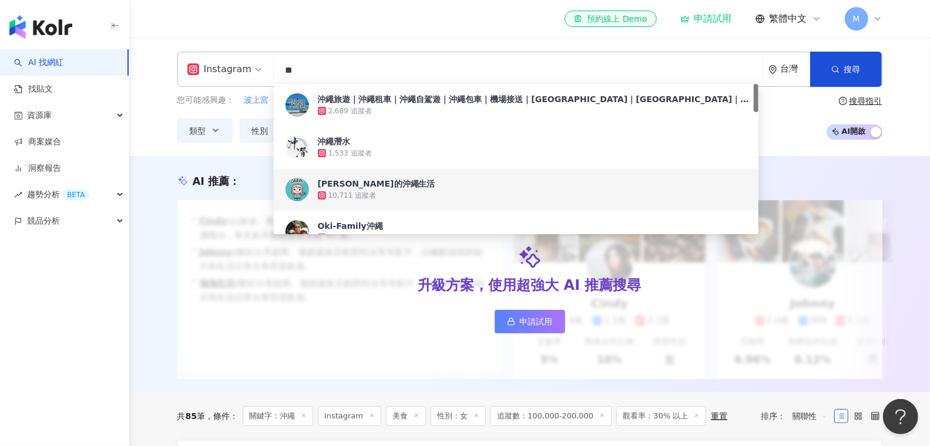
click at [134, 184] on div "AI 推薦 ： 升級方案，使用超強大 AI 推薦搜尋 申請試用 • Cindy : 以旅遊、美食和生活風格的內容而受歡迎，最近發布了超商隱藏調酒喝法，單支影片…" at bounding box center [529, 274] width 801 height 236
click at [329, 79] on input "**" at bounding box center [518, 70] width 480 height 22
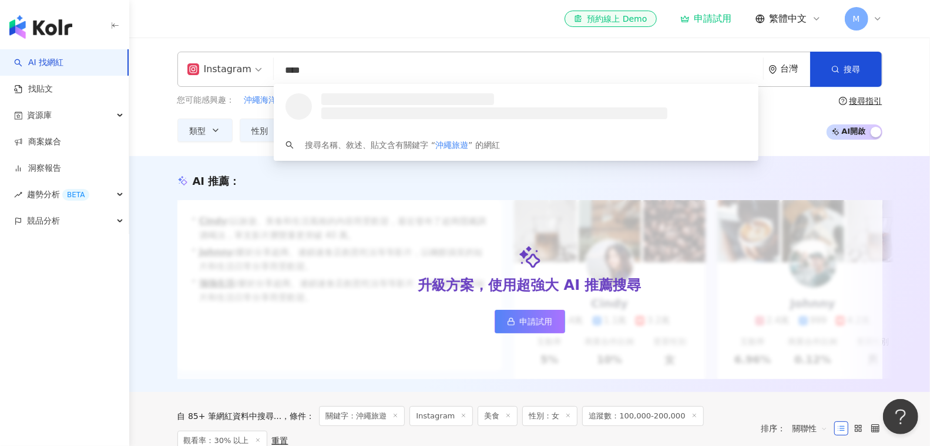
type input "****"
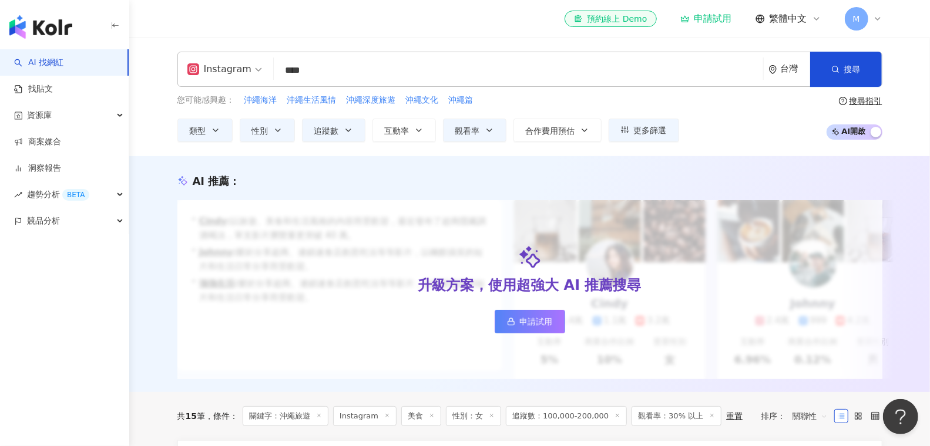
click at [167, 215] on div "AI 推薦 ： 升級方案，使用超強大 AI 推薦搜尋 申請試用 • Cindy : 以旅遊、美食和生活風格的內容而受歡迎，最近發布了超商隱藏調酒喝法，單支影片…" at bounding box center [530, 277] width 752 height 206
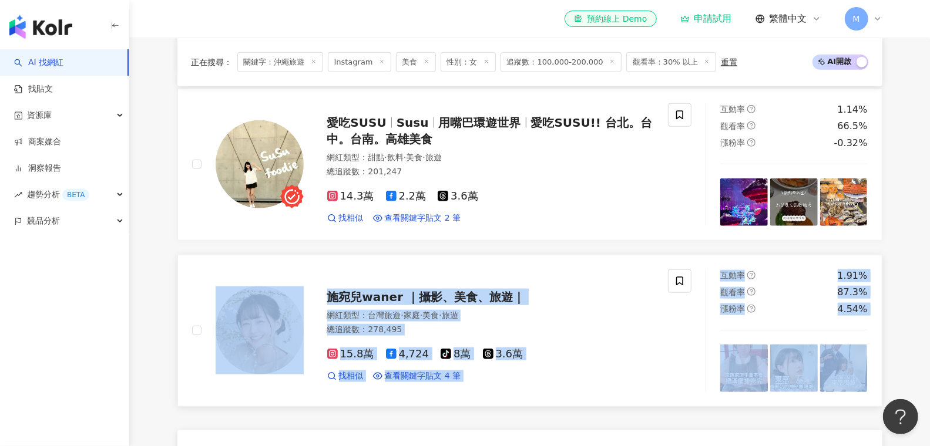
scroll to position [682, 0]
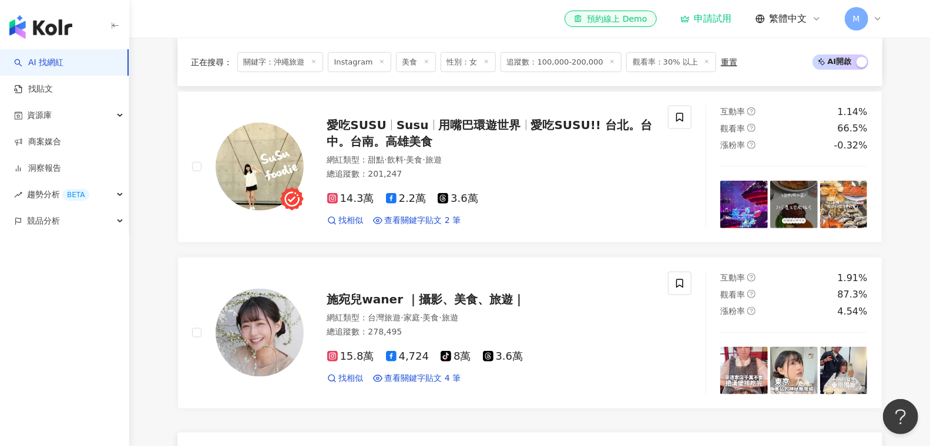
click at [174, 121] on div "正在搜尋 ： 關鍵字：沖繩旅遊 Instagram 美食 性別：女 追蹤數：100,000-200,000 觀看率：30% 以上 重置 AI 開啟 AI 關閉…" at bounding box center [530, 365] width 752 height 1311
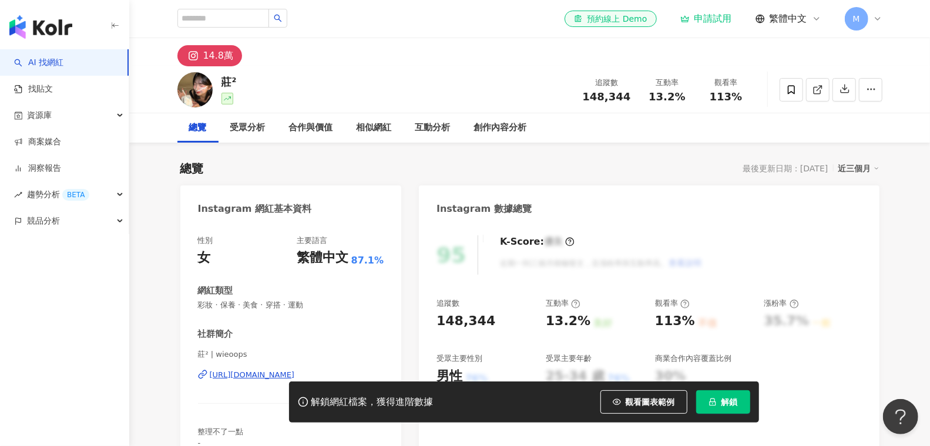
click at [239, 375] on div "[URL][DOMAIN_NAME]" at bounding box center [252, 375] width 85 height 11
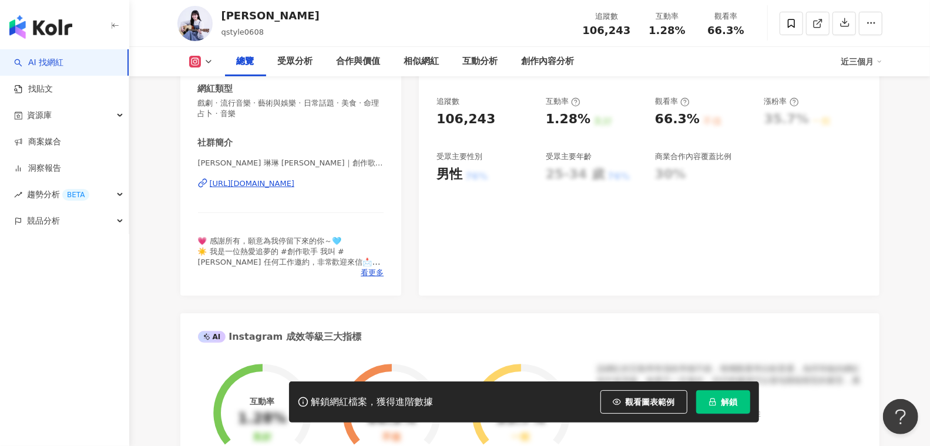
scroll to position [220, 0]
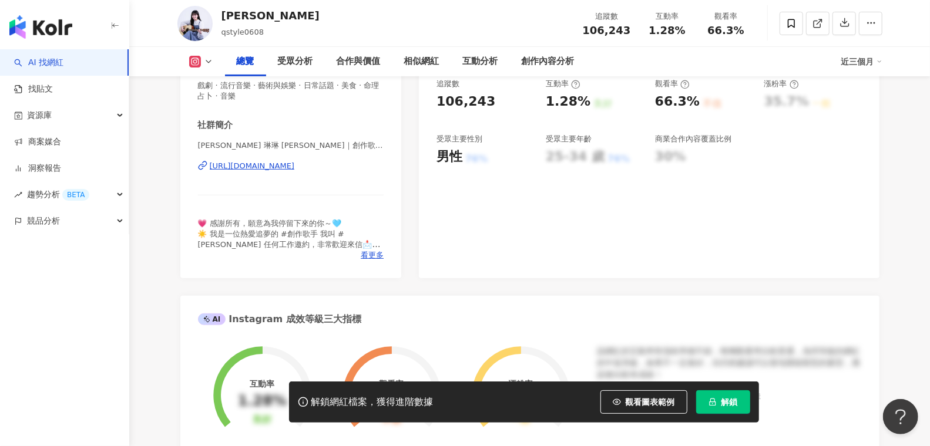
click at [295, 164] on div "https://www.instagram.com/qstyle0608/" at bounding box center [252, 166] width 85 height 11
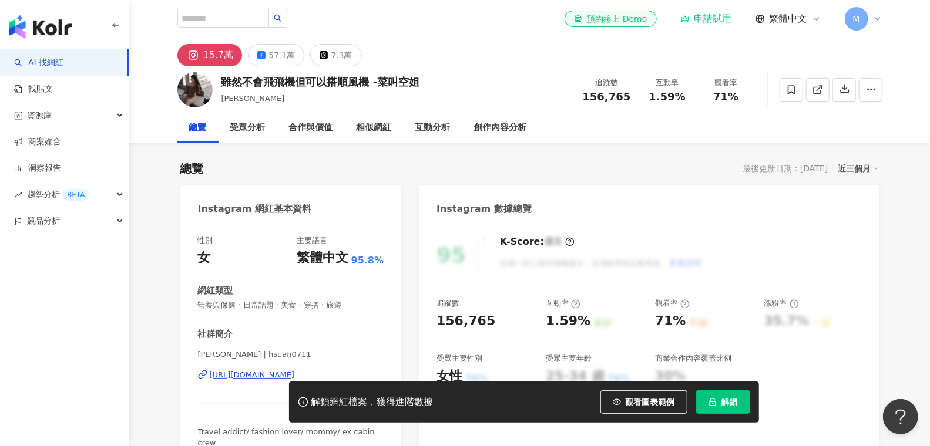
click at [245, 368] on div "Doris Huang | hsuan0711 https://www.instagram.com/hsuan0711/" at bounding box center [291, 383] width 186 height 69
click at [253, 376] on div "https://www.instagram.com/hsuan0711/" at bounding box center [252, 375] width 85 height 11
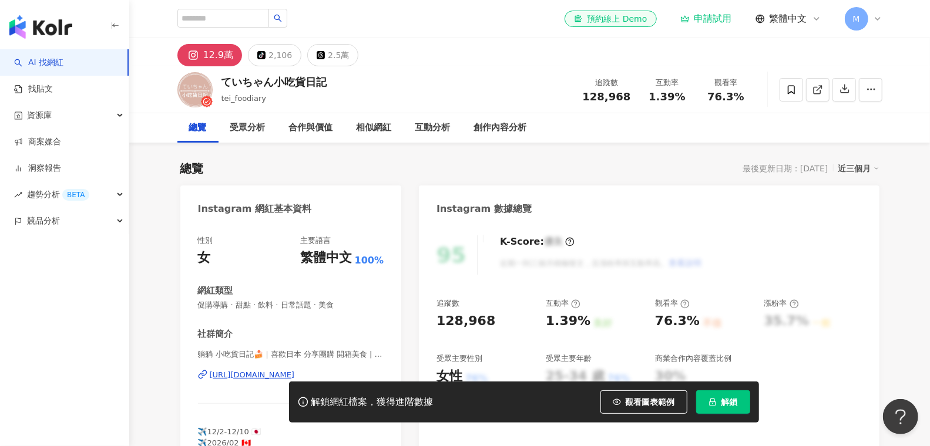
click at [234, 377] on div "https://www.instagram.com/tei_foodiary/" at bounding box center [252, 375] width 85 height 11
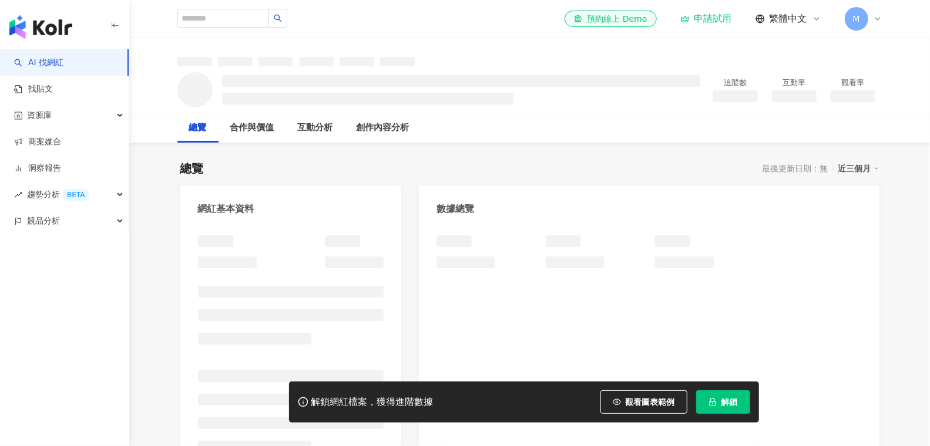
click at [573, 163] on div "總覽 最後更新日期：無 近三個月" at bounding box center [529, 168] width 699 height 16
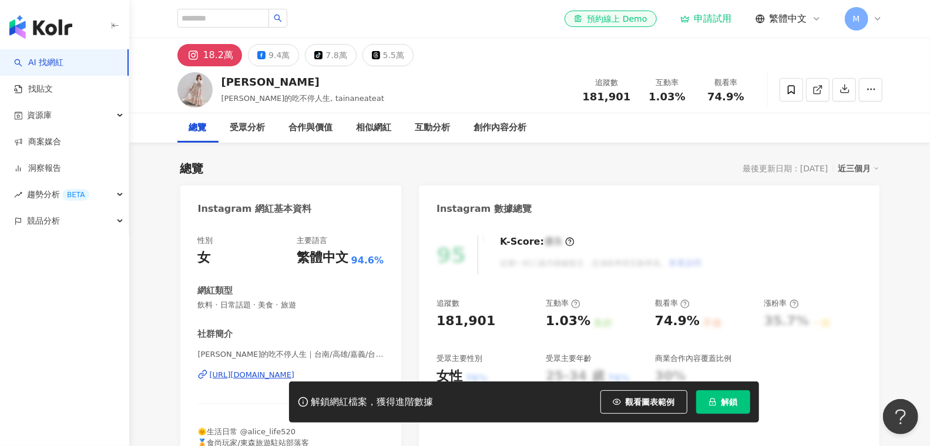
click at [263, 374] on div "[URL][DOMAIN_NAME]" at bounding box center [252, 375] width 85 height 11
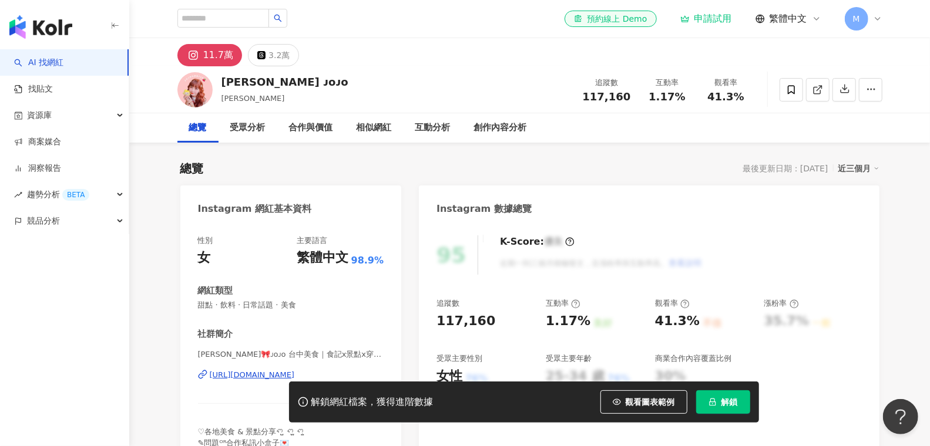
scroll to position [28, 0]
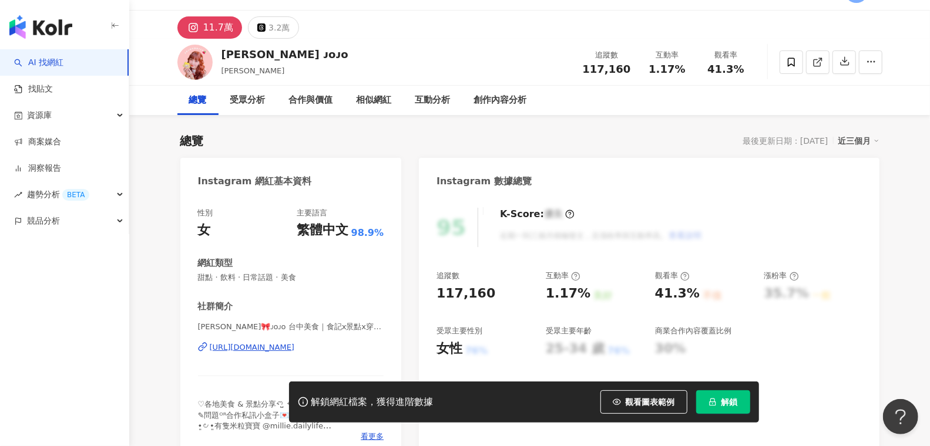
click at [252, 348] on div "https://www.instagram.com/jojoxdaily/" at bounding box center [252, 347] width 85 height 11
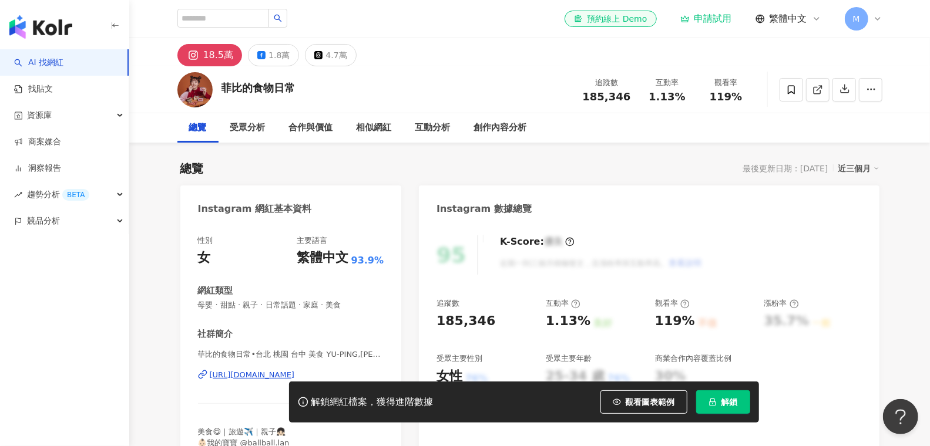
click at [257, 378] on div "https://www.instagram.com/phoebe_foodaily/" at bounding box center [252, 375] width 85 height 11
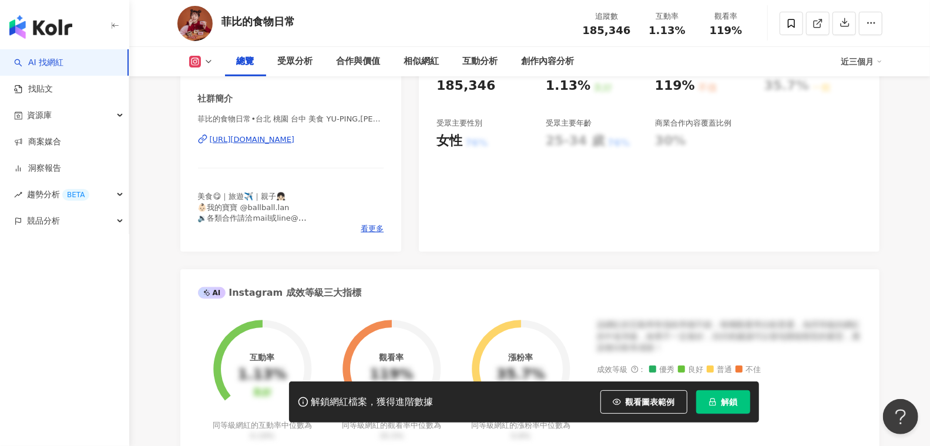
scroll to position [238, 0]
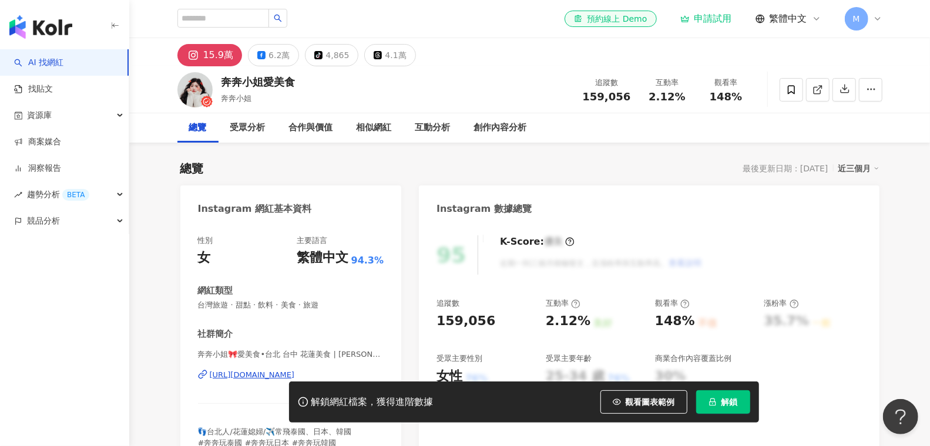
click at [258, 371] on div "[URL][DOMAIN_NAME]" at bounding box center [252, 375] width 85 height 11
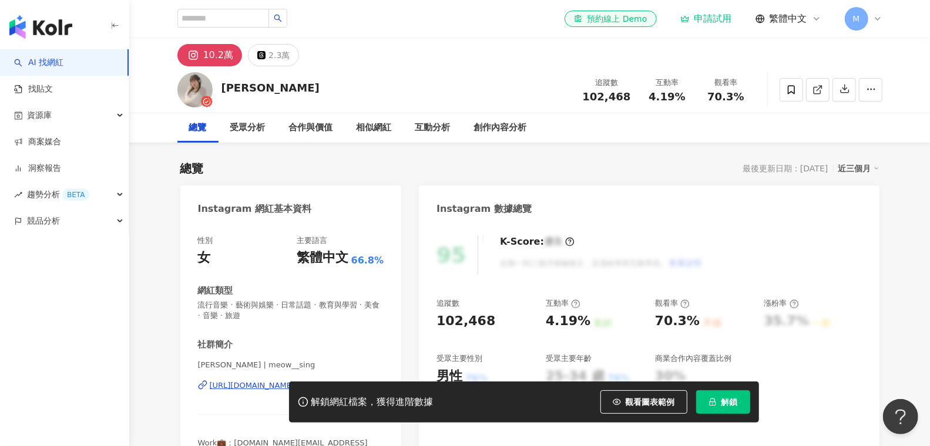
scroll to position [24, 0]
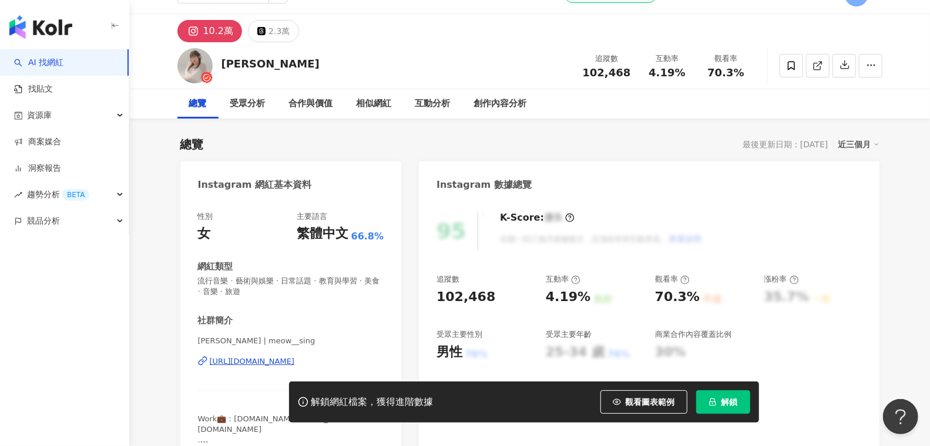
click at [282, 355] on div "[PERSON_NAME] | meow__sing [URL][DOMAIN_NAME]" at bounding box center [291, 370] width 186 height 69
click at [285, 358] on div "[URL][DOMAIN_NAME]" at bounding box center [252, 362] width 85 height 11
click at [268, 360] on div "[URL][DOMAIN_NAME]" at bounding box center [252, 362] width 85 height 11
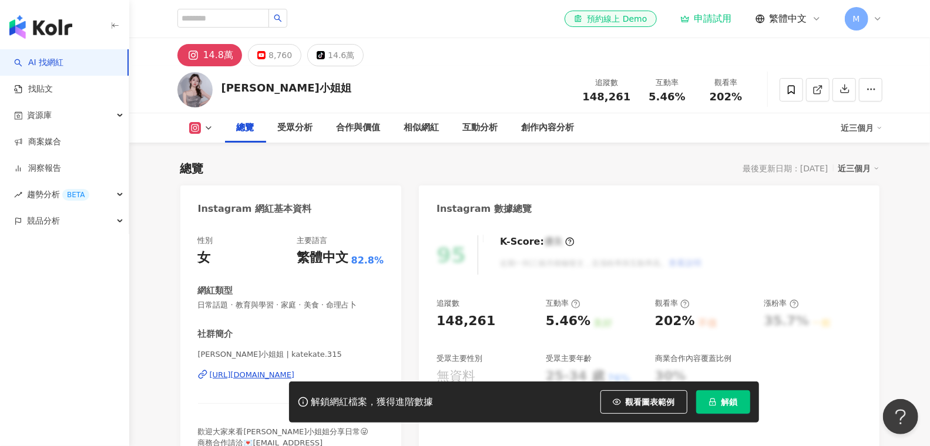
scroll to position [56, 0]
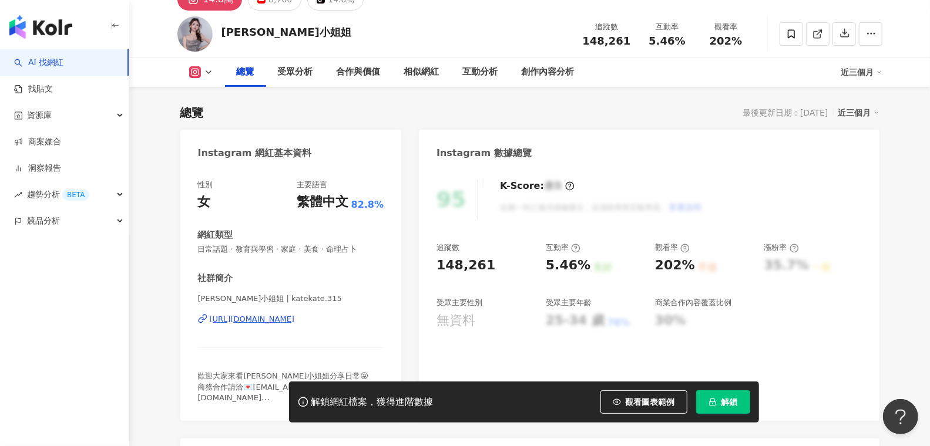
click at [270, 327] on div "[PERSON_NAME]小姐姐 | katekate.315 [URL][DOMAIN_NAME]" at bounding box center [291, 328] width 186 height 69
click at [286, 321] on div "[URL][DOMAIN_NAME]" at bounding box center [252, 319] width 85 height 11
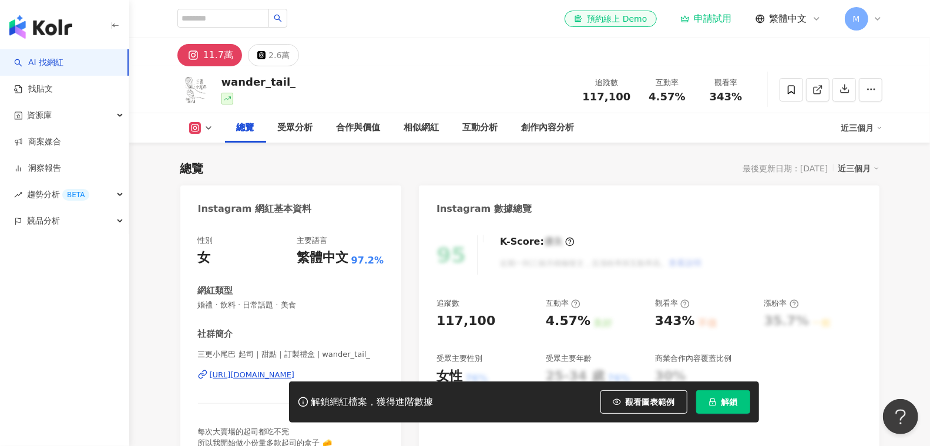
scroll to position [92, 0]
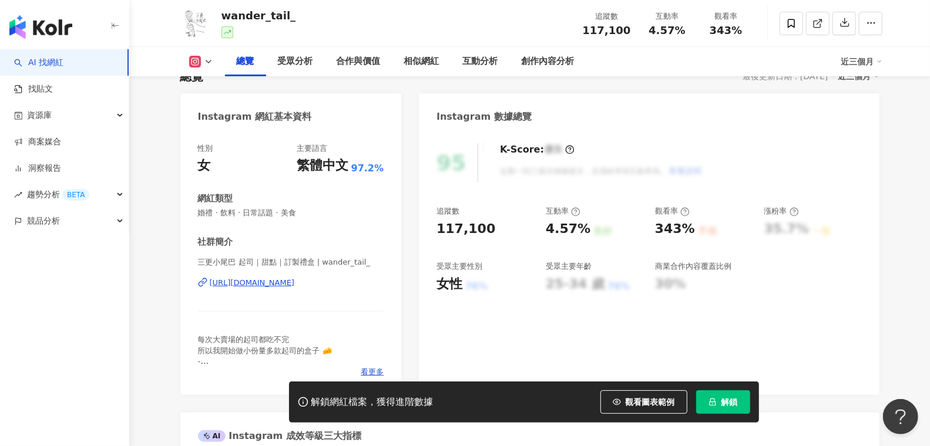
click at [265, 280] on div "https://www.instagram.com/wander_tail_/" at bounding box center [252, 283] width 85 height 11
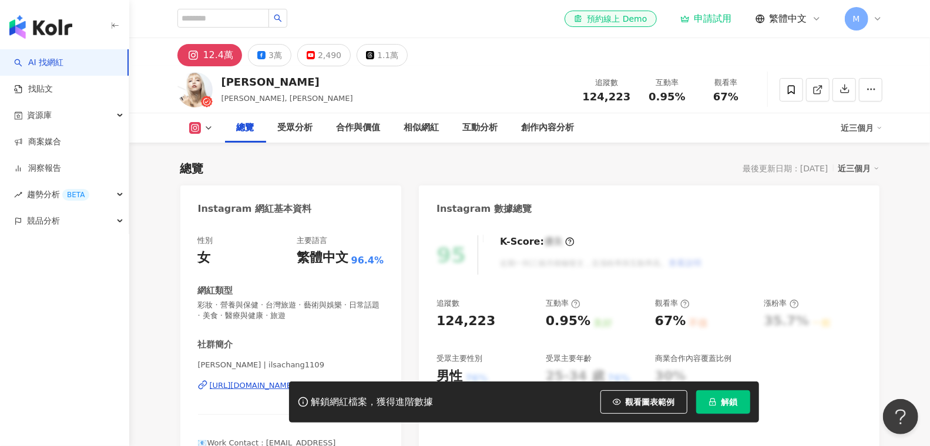
scroll to position [103, 0]
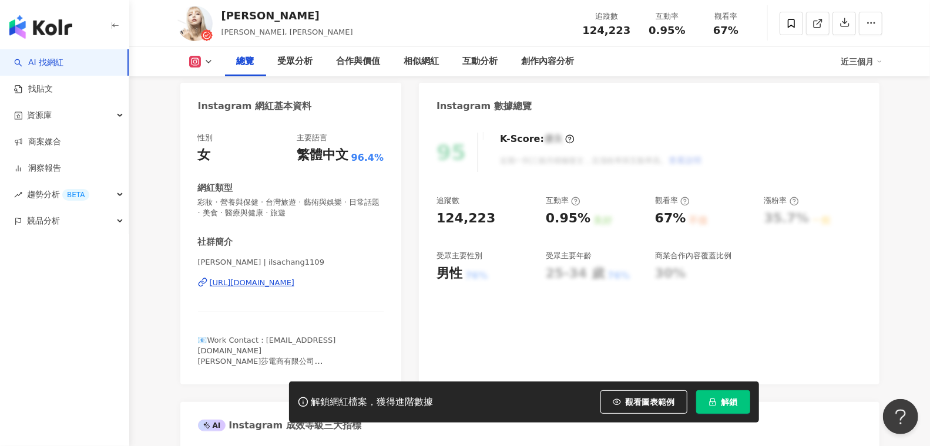
click at [295, 285] on div "[URL][DOMAIN_NAME]" at bounding box center [252, 283] width 85 height 11
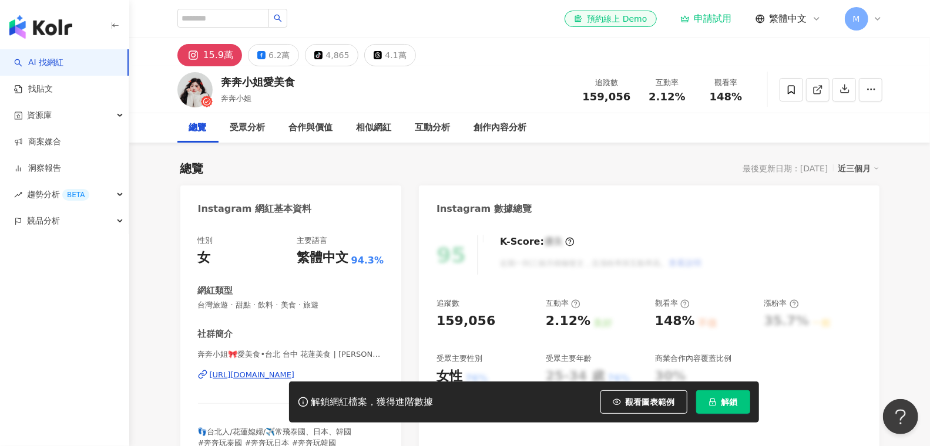
click at [258, 370] on div "[URL][DOMAIN_NAME]" at bounding box center [252, 375] width 85 height 11
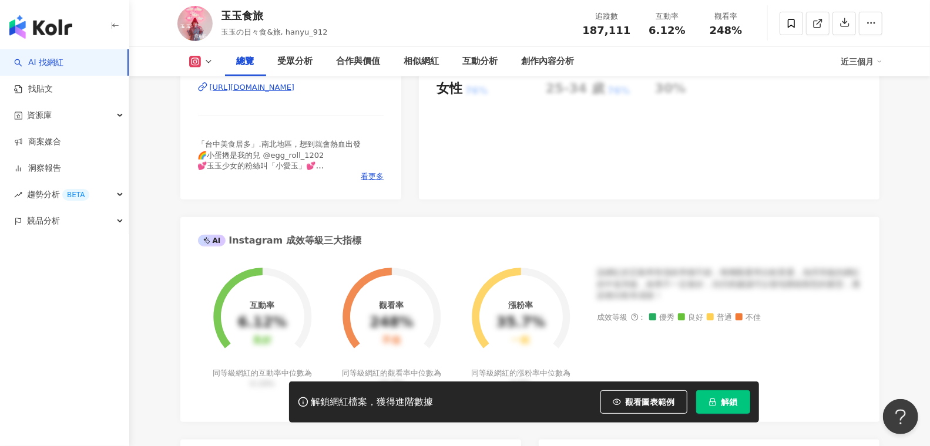
scroll to position [223, 0]
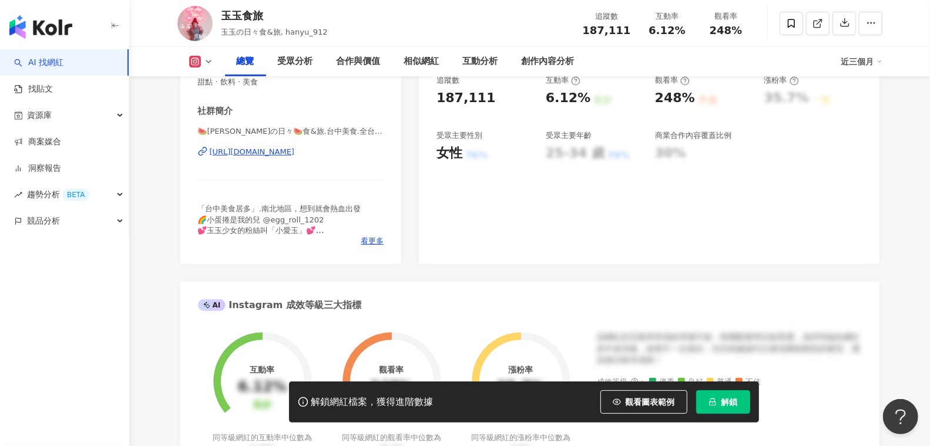
click at [295, 152] on div "https://www.instagram.com/hanyu_912/" at bounding box center [252, 152] width 85 height 11
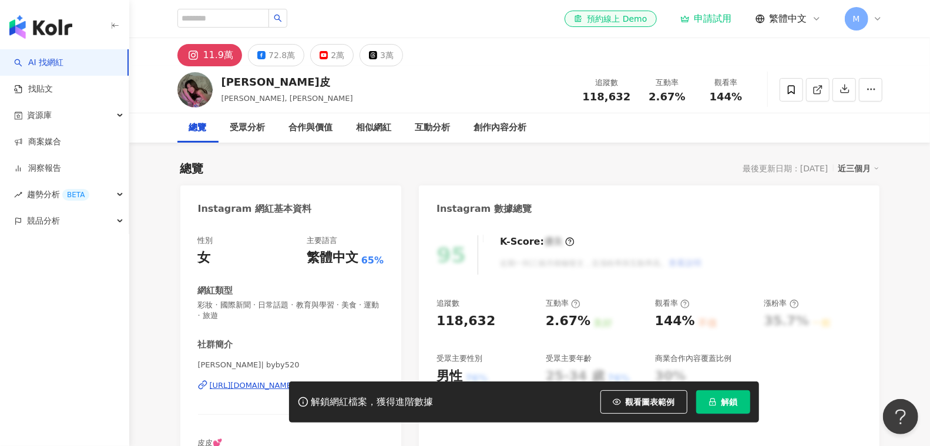
click at [255, 385] on div "解鎖網紅檔案，獲得進階數據 觀看圖表範例 解鎖" at bounding box center [465, 402] width 930 height 41
click at [251, 384] on div "解鎖網紅檔案，獲得進階數據 觀看圖表範例 解鎖" at bounding box center [465, 402] width 930 height 41
click at [267, 386] on div "解鎖網紅檔案，獲得進階數據 觀看圖表範例 解鎖" at bounding box center [465, 402] width 930 height 41
click at [224, 383] on div "解鎖網紅檔案，獲得進階數據 觀看圖表範例 解鎖" at bounding box center [465, 402] width 930 height 41
click at [233, 383] on div "解鎖網紅檔案，獲得進階數據 觀看圖表範例 解鎖" at bounding box center [465, 402] width 930 height 41
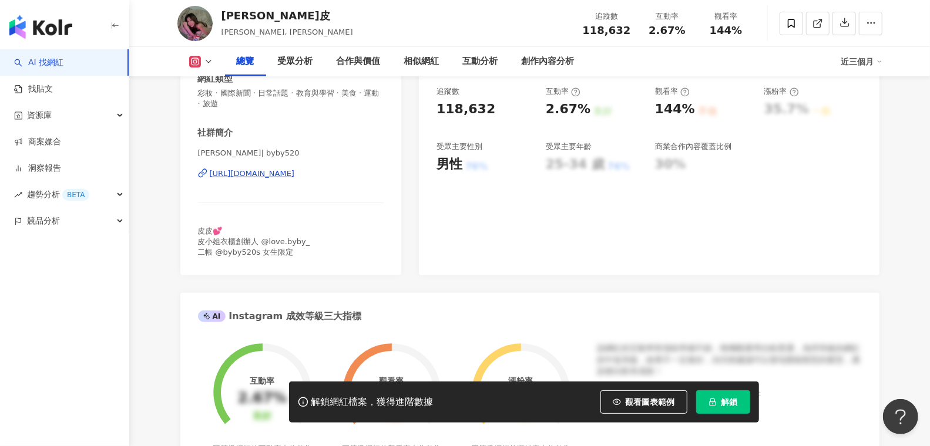
scroll to position [214, 0]
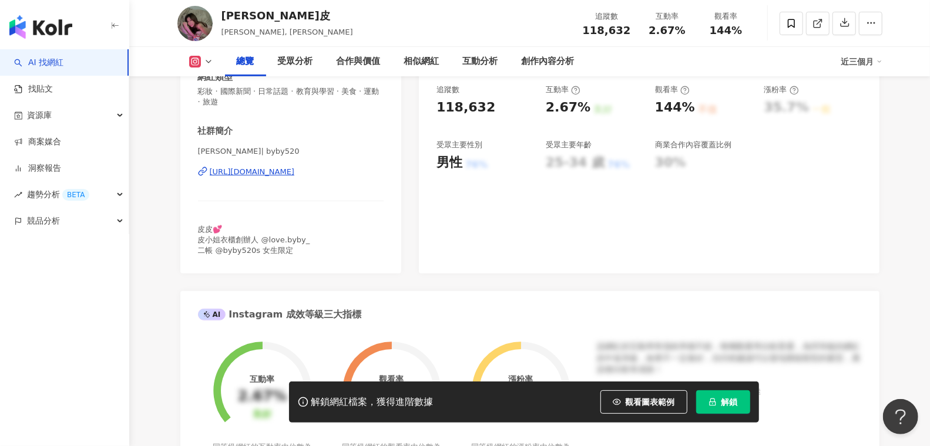
click at [295, 173] on div "https://www.instagram.com/byby520/" at bounding box center [252, 172] width 85 height 11
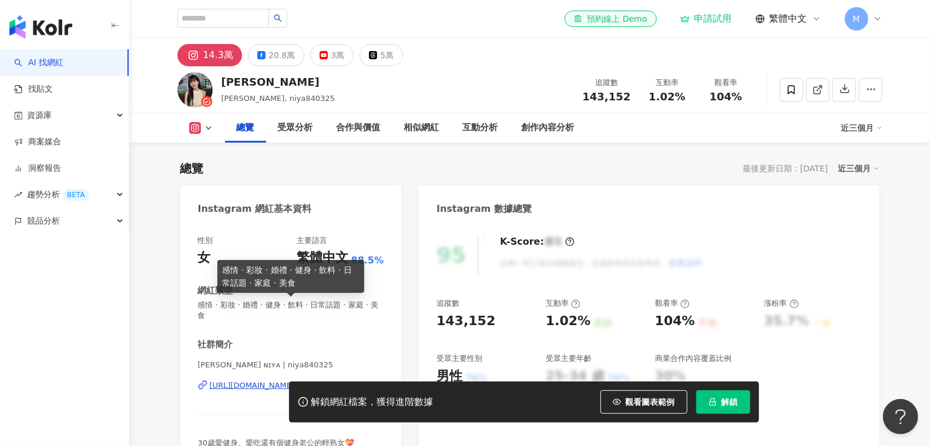
scroll to position [119, 0]
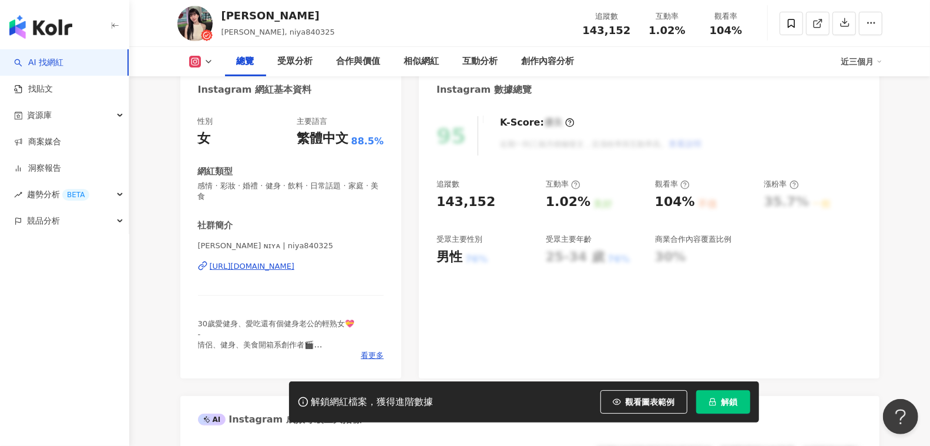
click at [280, 261] on div "[URL][DOMAIN_NAME]" at bounding box center [252, 266] width 85 height 11
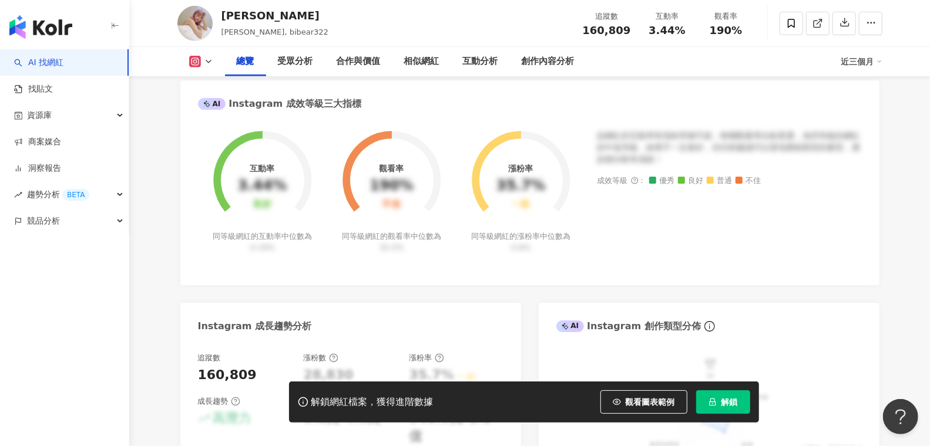
scroll to position [282, 0]
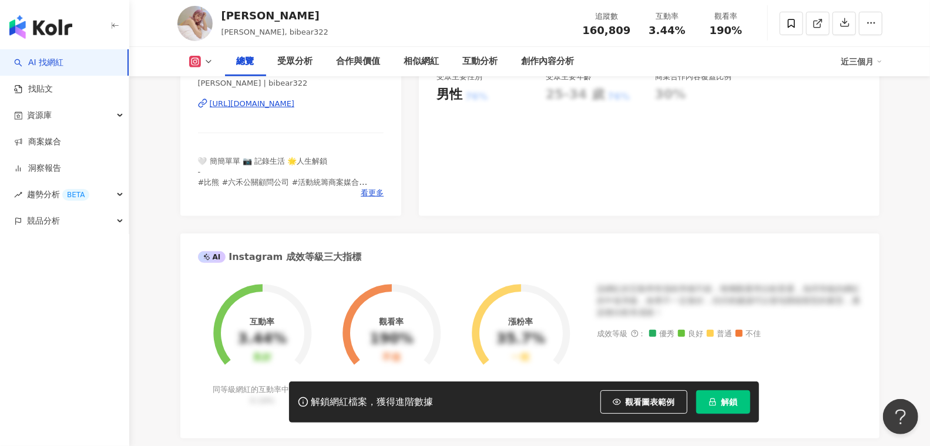
click at [295, 104] on div "https://www.instagram.com/bibear322/" at bounding box center [252, 104] width 85 height 11
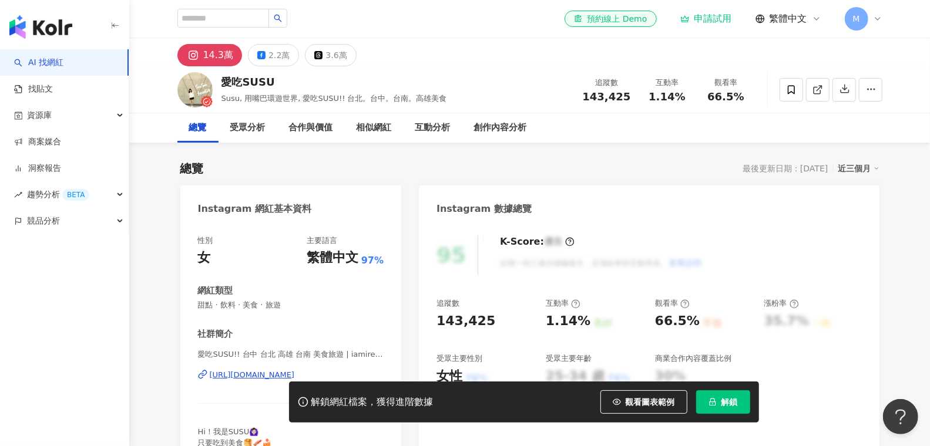
click at [253, 369] on div "愛吃SUSU!! 台中 台北 高雄 台南 美食旅遊 | iamirenesu https://www.instagram.com/iamirenesu/" at bounding box center [291, 383] width 186 height 69
click at [253, 374] on div "https://www.instagram.com/iamirenesu/" at bounding box center [252, 375] width 85 height 11
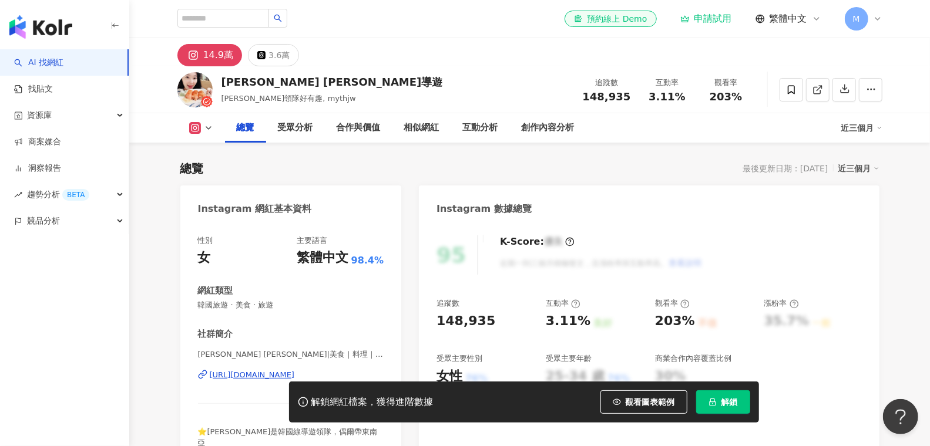
scroll to position [219, 0]
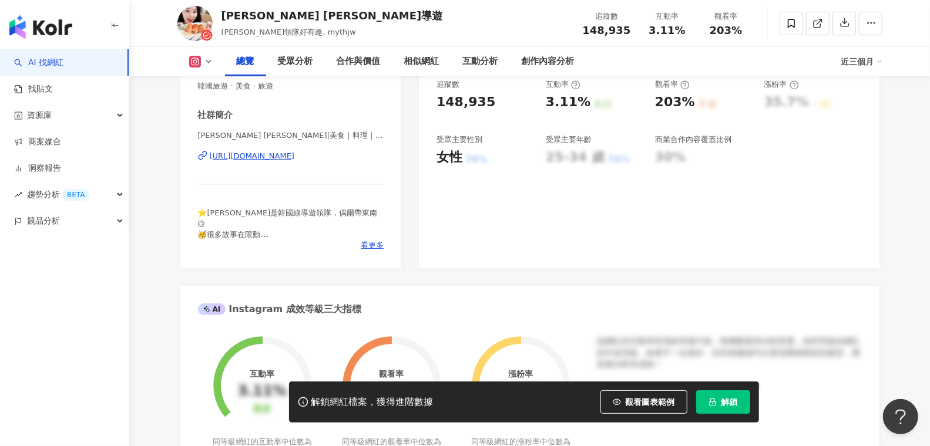
click at [295, 155] on div "https://www.instagram.com/mythjw/" at bounding box center [252, 156] width 85 height 11
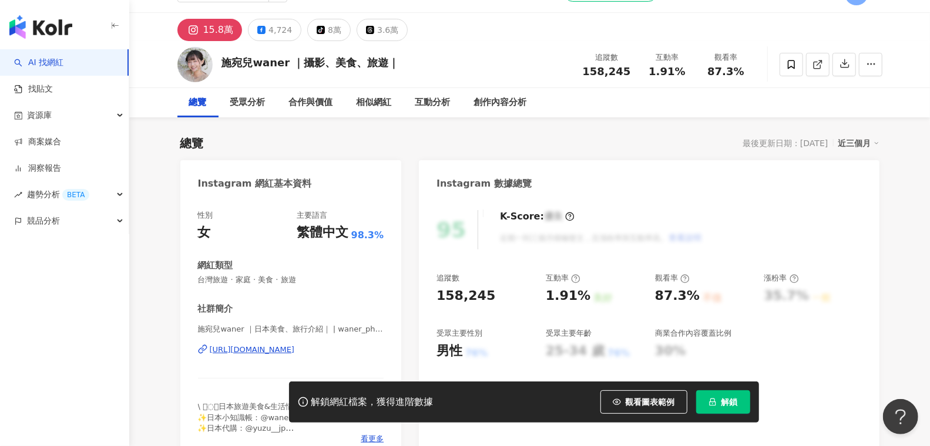
scroll to position [31, 0]
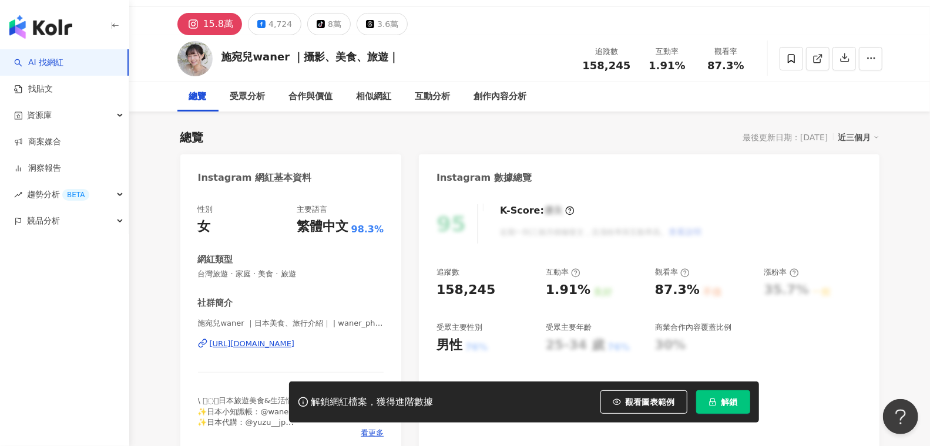
click at [295, 344] on div "[URL][DOMAIN_NAME]" at bounding box center [252, 344] width 85 height 11
